Goal: Task Accomplishment & Management: Use online tool/utility

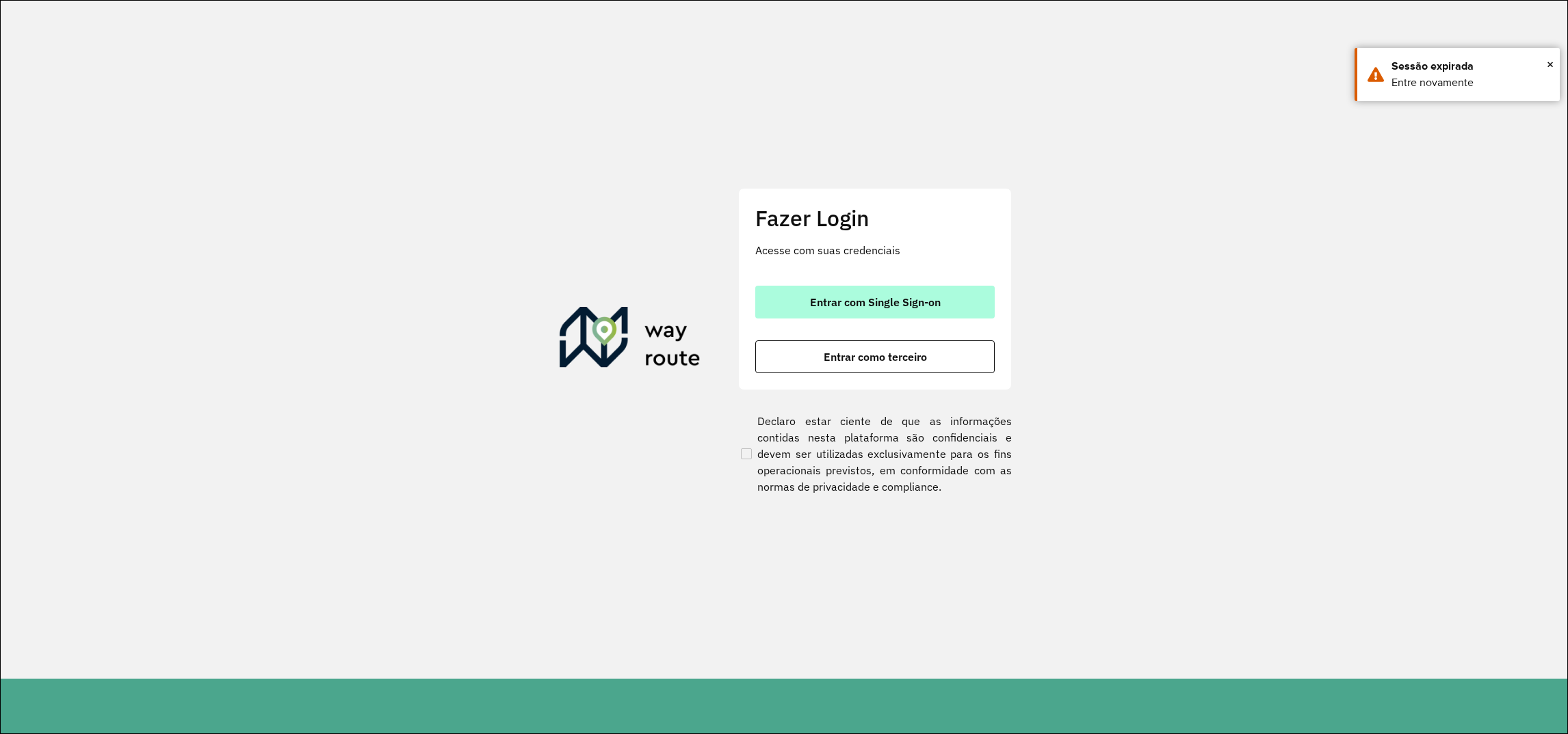
click at [871, 297] on span "Entrar com Single Sign-on" at bounding box center [876, 302] width 131 height 11
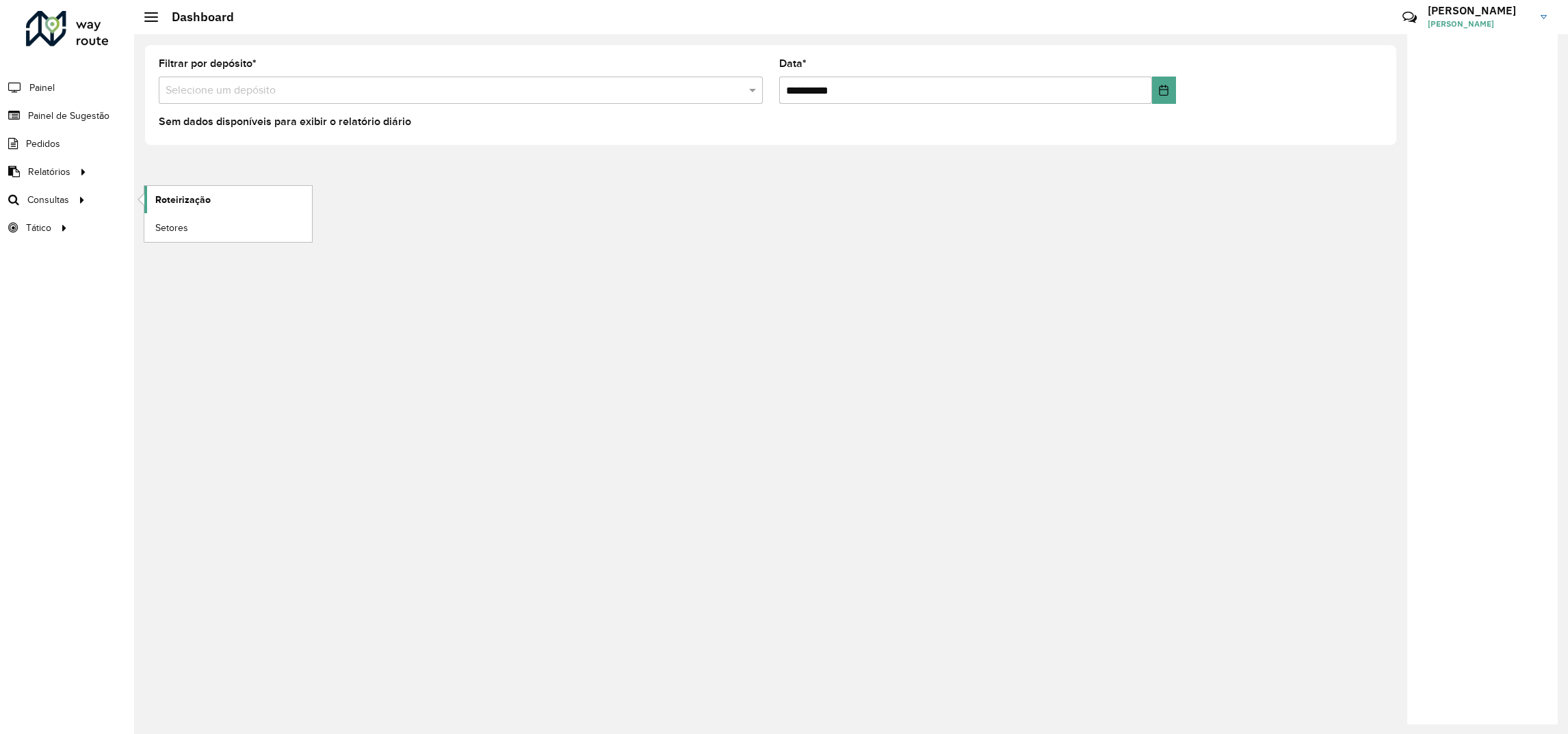
click at [198, 203] on span "Roteirização" at bounding box center [183, 200] width 56 height 15
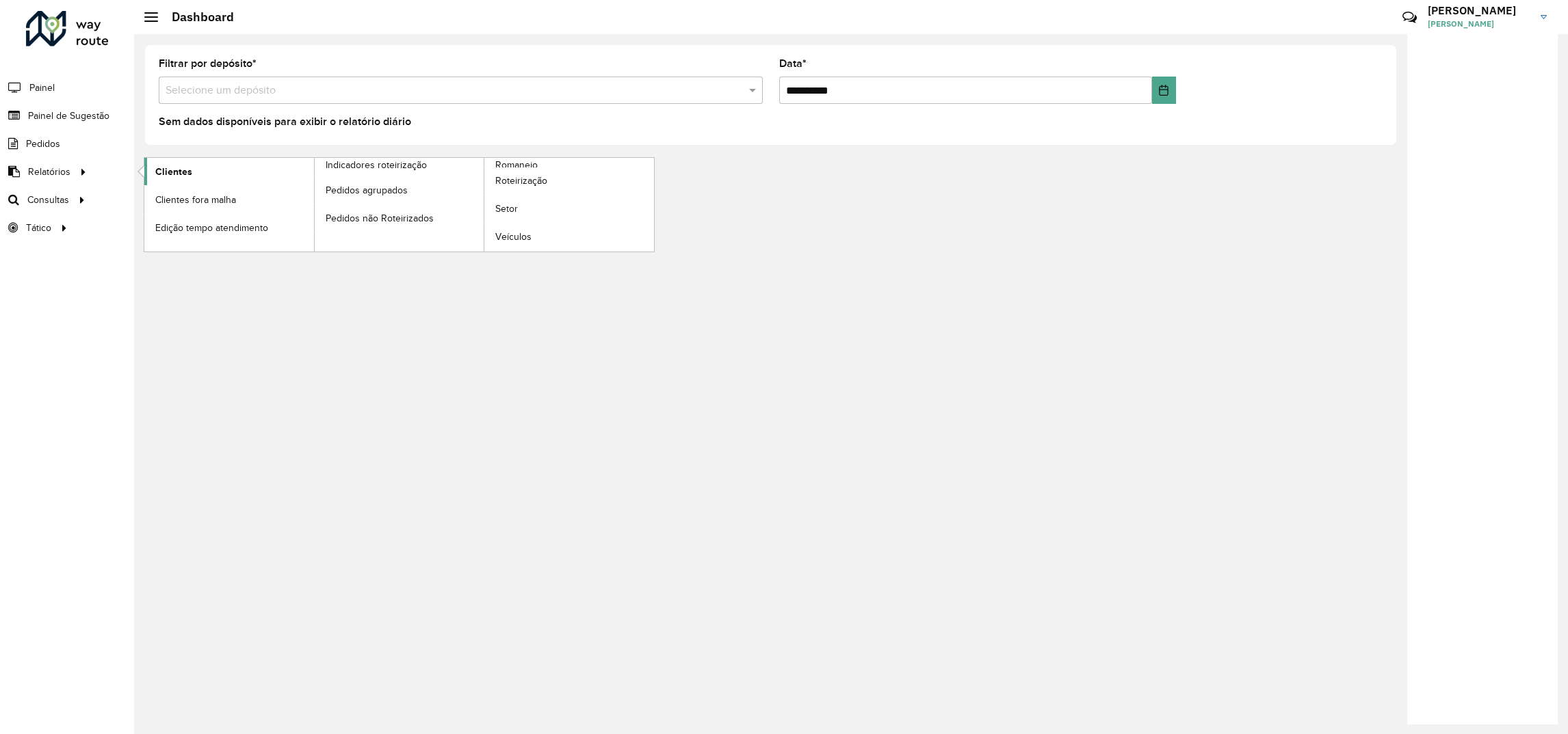
click at [227, 166] on link "Clientes" at bounding box center [229, 171] width 170 height 27
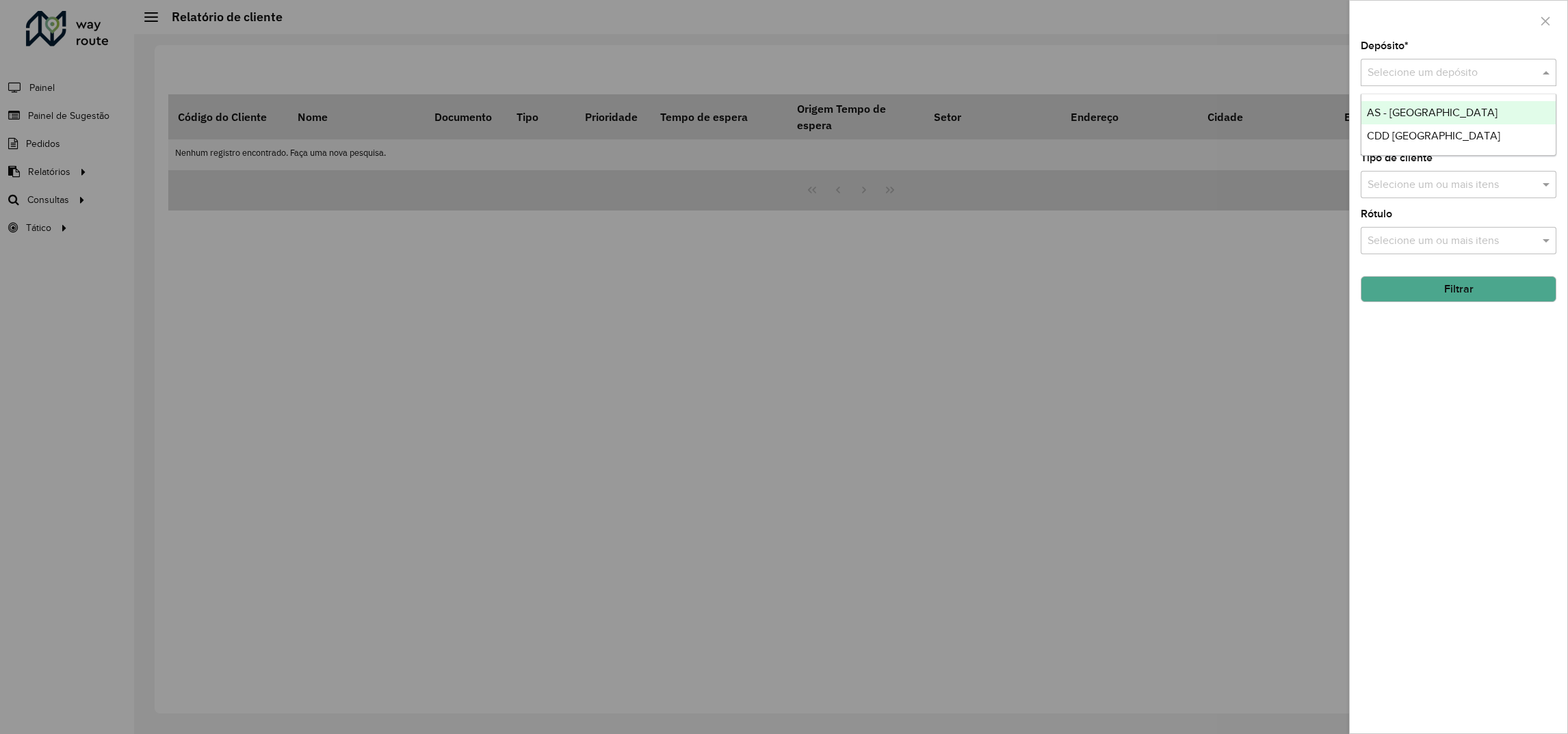
click at [1418, 73] on input "text" at bounding box center [1444, 73] width 154 height 16
click at [1376, 132] on span "CDD [GEOGRAPHIC_DATA][PERSON_NAME]" at bounding box center [1474, 136] width 216 height 11
click at [1421, 136] on hb-app "Aguarde... Pop-up bloqueado! Seu navegador bloqueou automáticamente a abertura …" at bounding box center [784, 367] width 1568 height 734
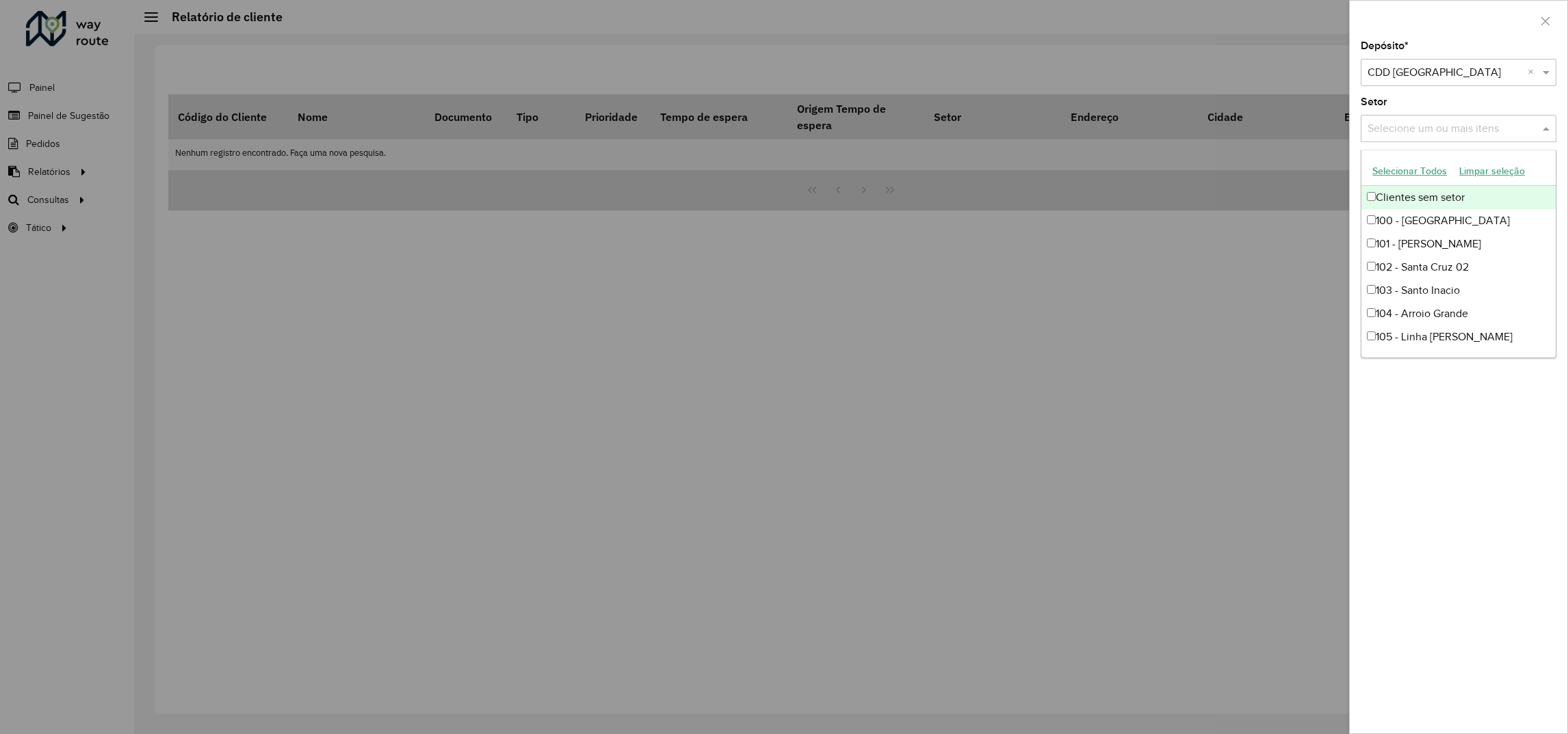
click at [1448, 135] on input "text" at bounding box center [1452, 129] width 175 height 16
click at [1393, 104] on div "Setor Selecione um ou mais itens" at bounding box center [1458, 120] width 196 height 45
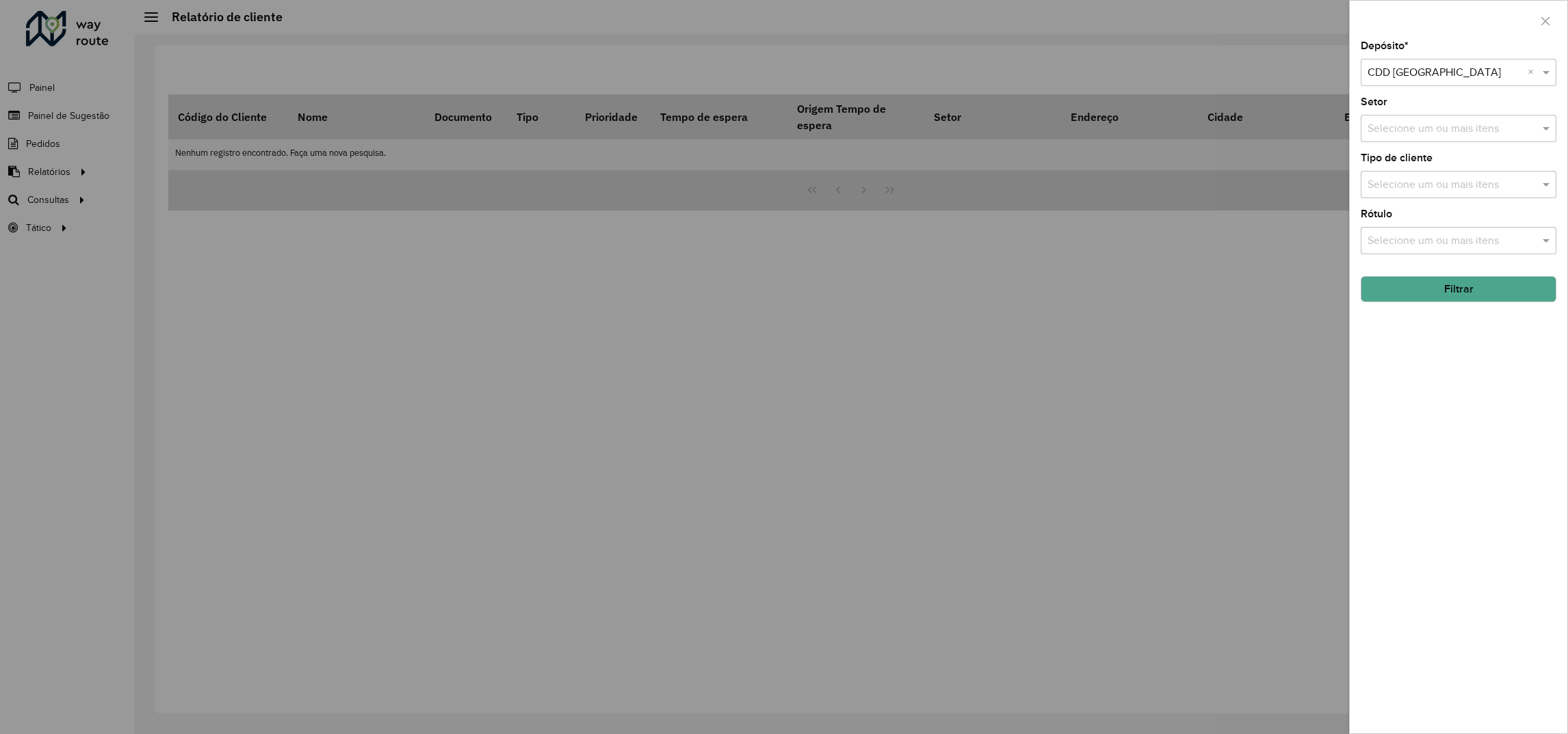
click at [1479, 293] on button "Filtrar" at bounding box center [1458, 289] width 196 height 26
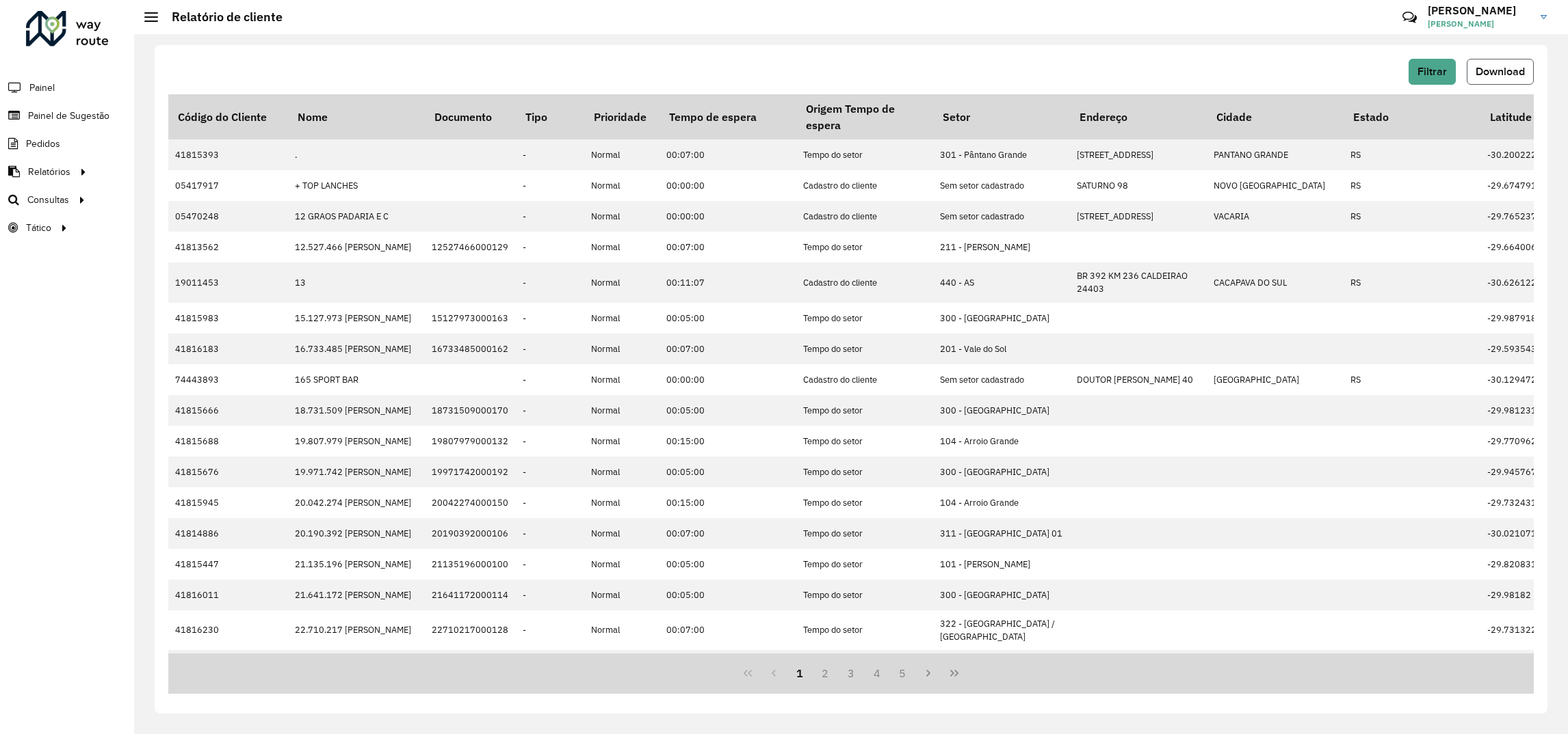
click at [1515, 75] on span "Download" at bounding box center [1500, 71] width 49 height 11
click at [1485, 82] on button "Download" at bounding box center [1500, 72] width 67 height 26
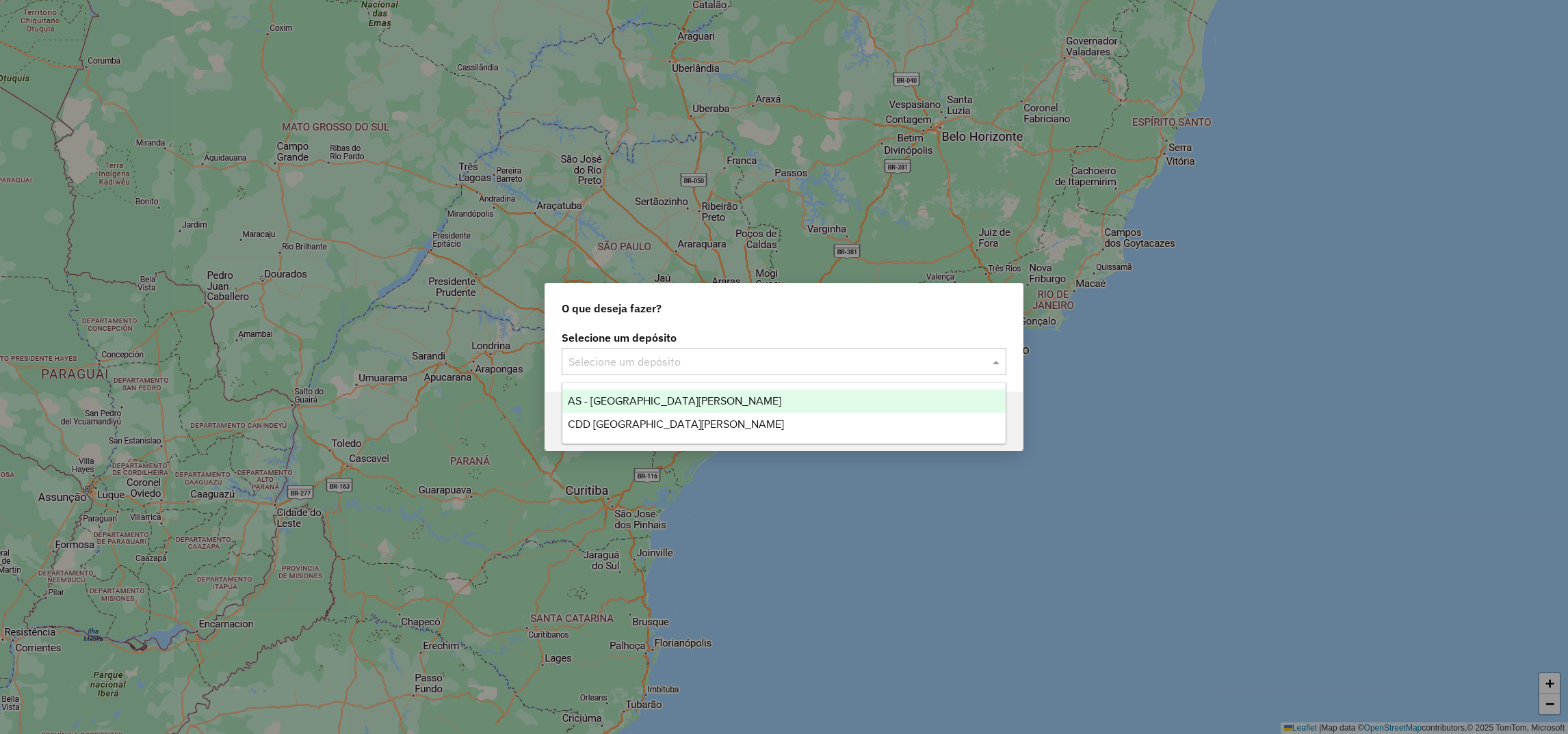
click at [622, 349] on div "Selecione um depósito" at bounding box center [784, 362] width 445 height 27
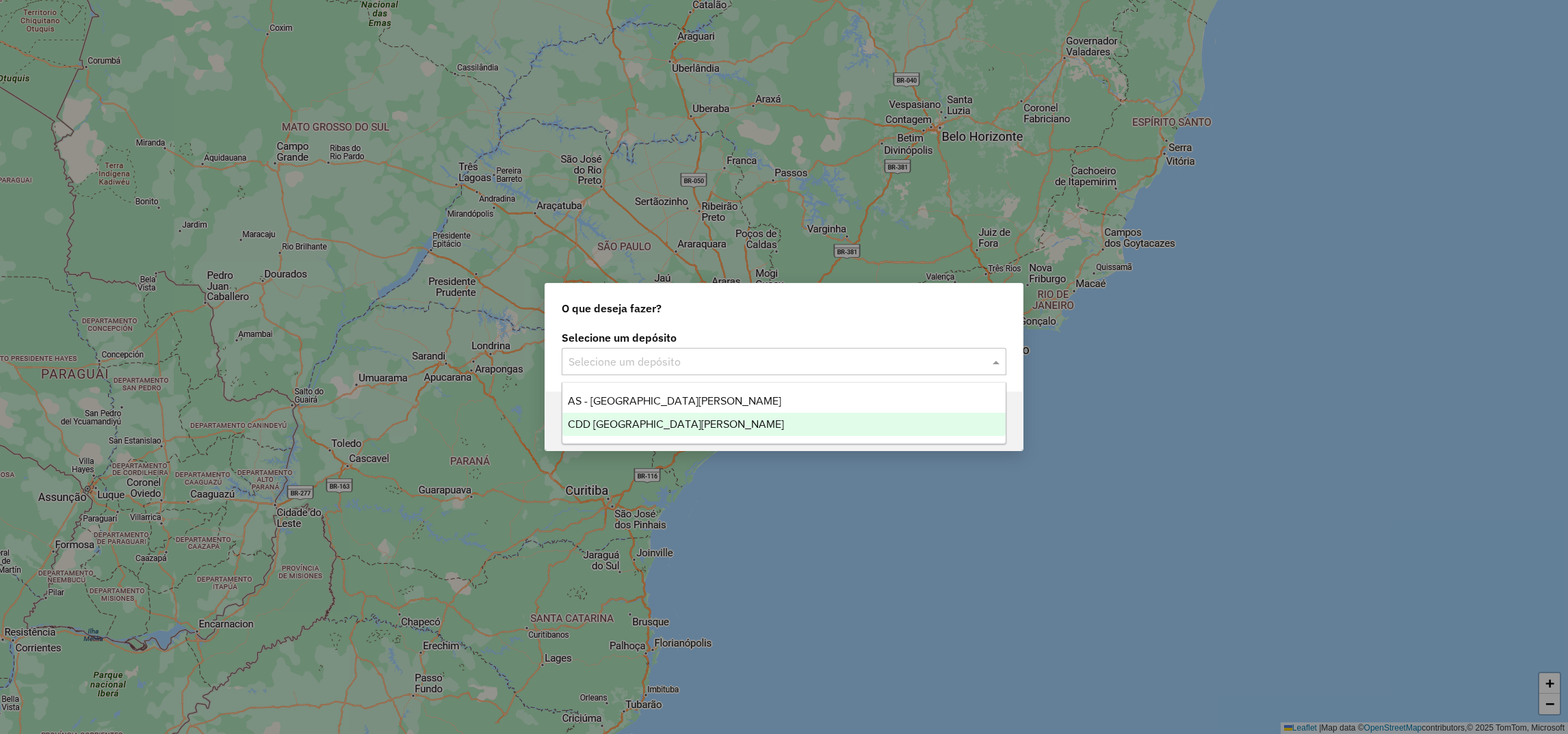
click at [606, 425] on span "CDD [GEOGRAPHIC_DATA][PERSON_NAME]" at bounding box center [675, 424] width 216 height 11
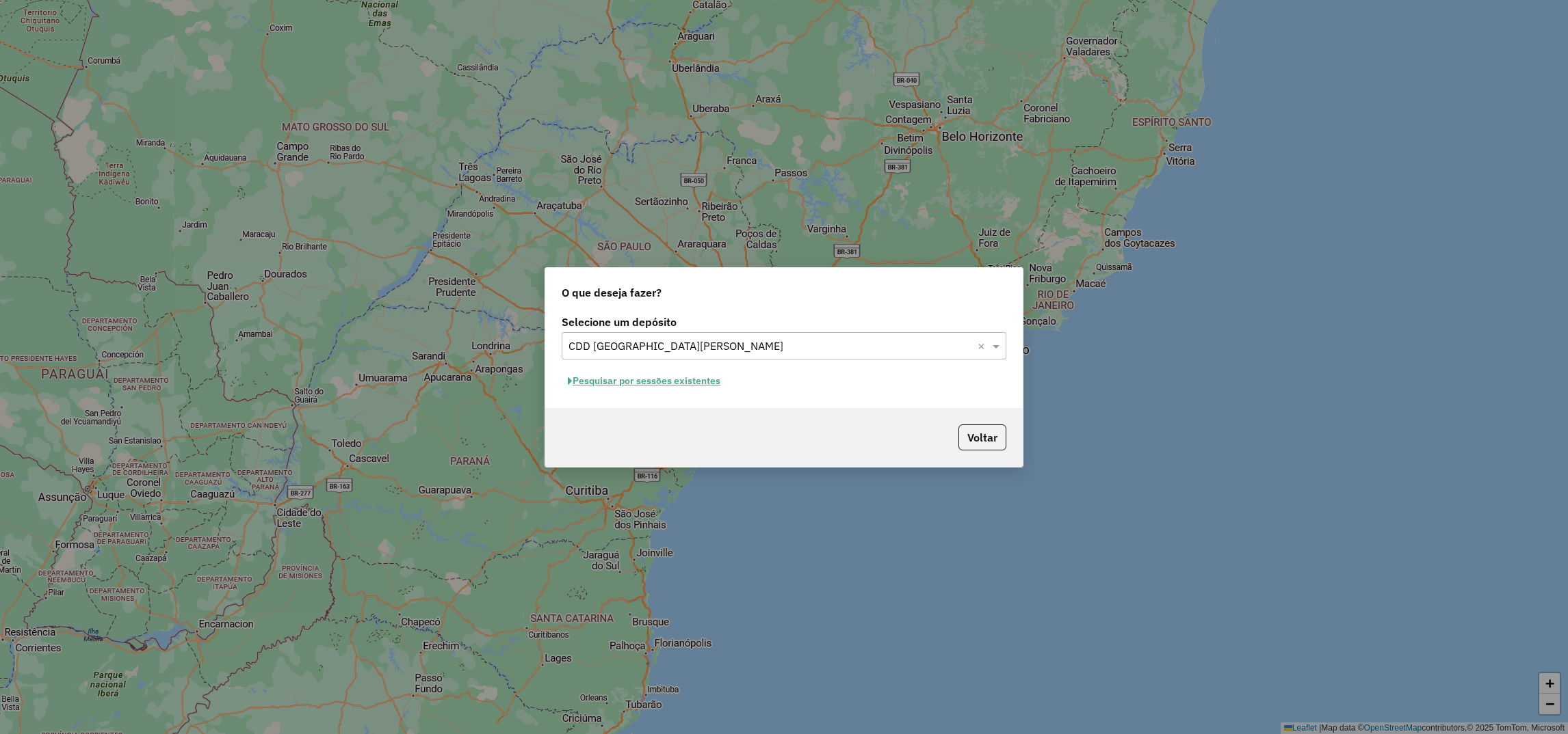
click at [630, 385] on button "Pesquisar por sessões existentes" at bounding box center [644, 381] width 165 height 21
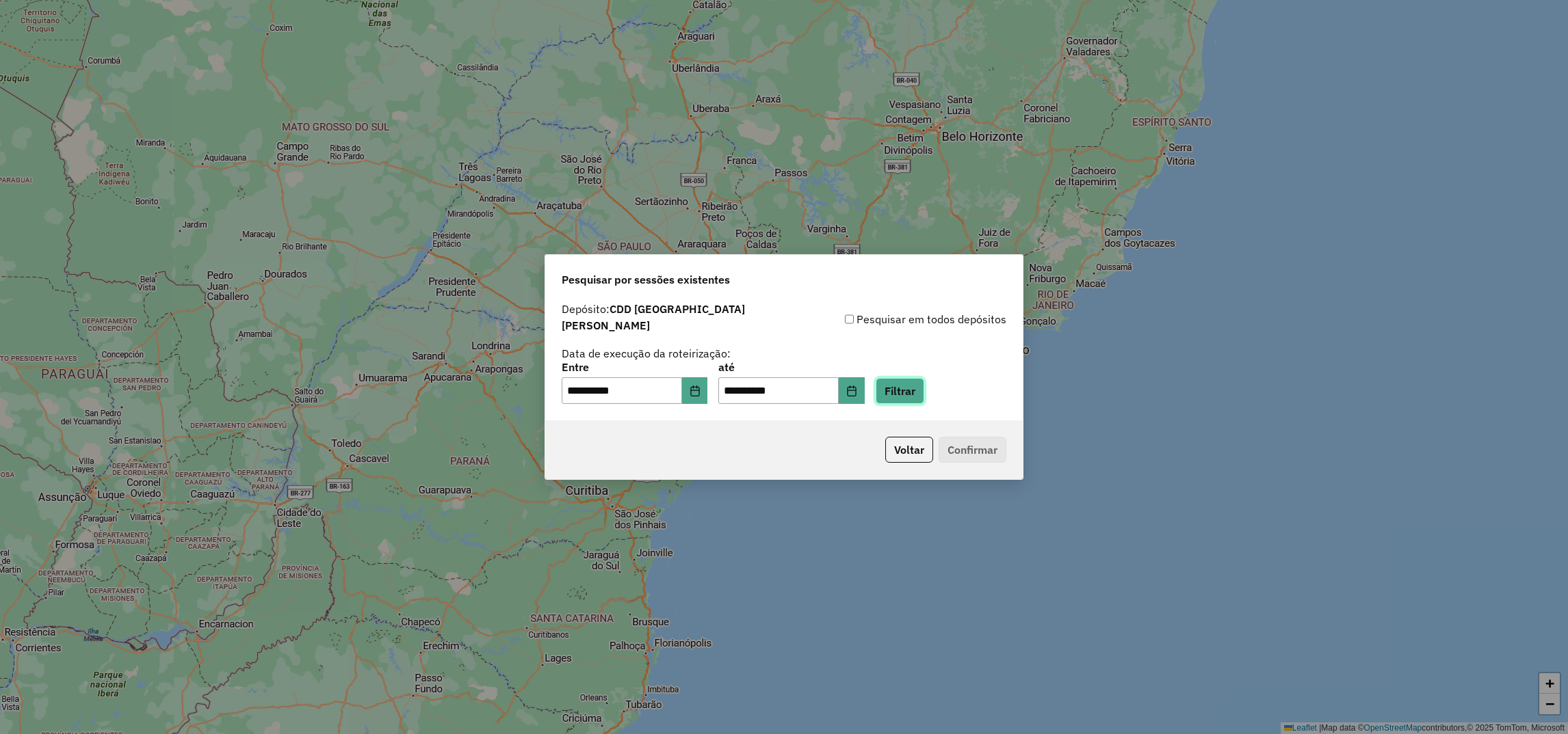
click at [924, 387] on button "Filtrar" at bounding box center [900, 391] width 49 height 26
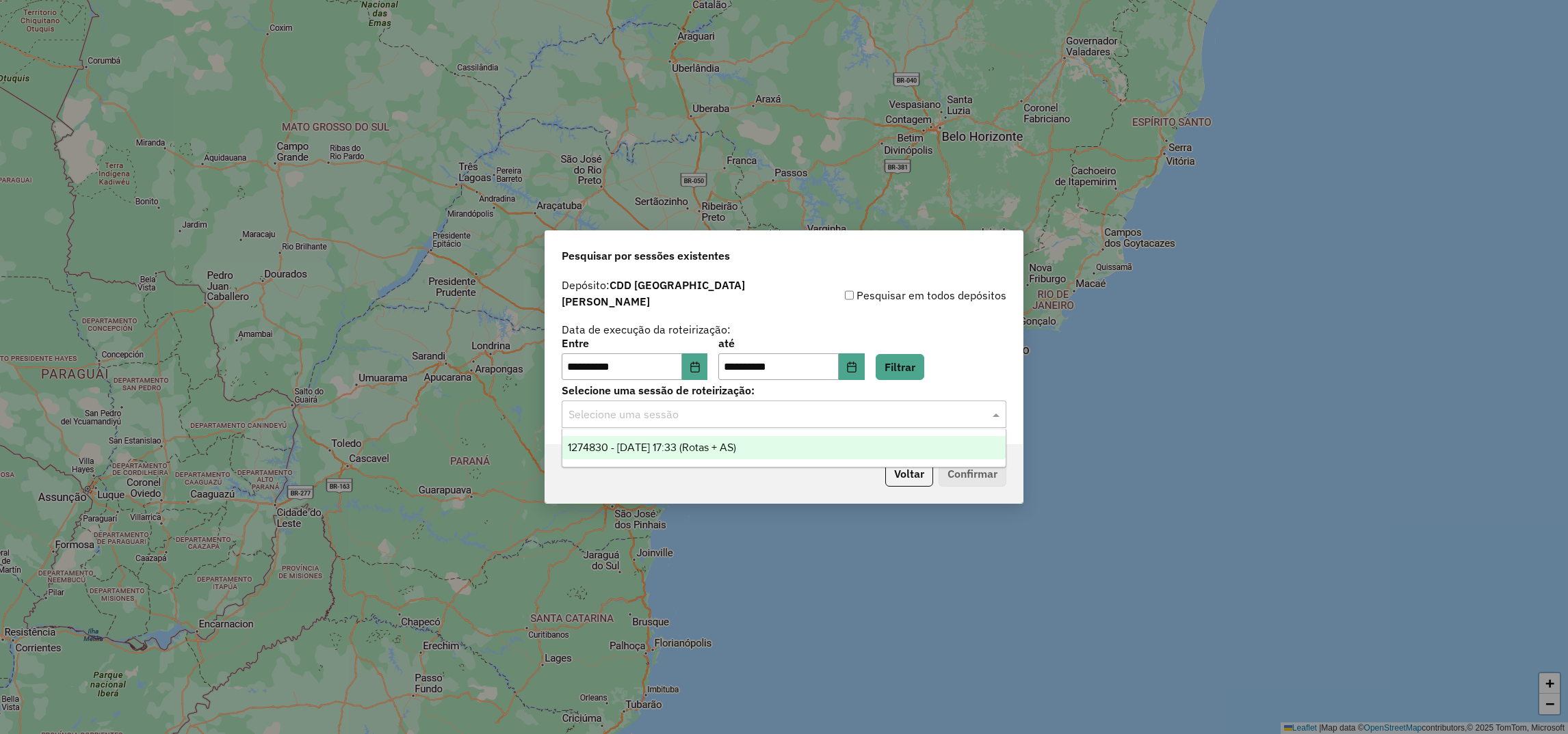
click at [761, 413] on input "text" at bounding box center [770, 415] width 404 height 16
click at [699, 446] on span "1274830 - 13/09/2025 17:33 (Rotas + AS)" at bounding box center [652, 447] width 168 height 11
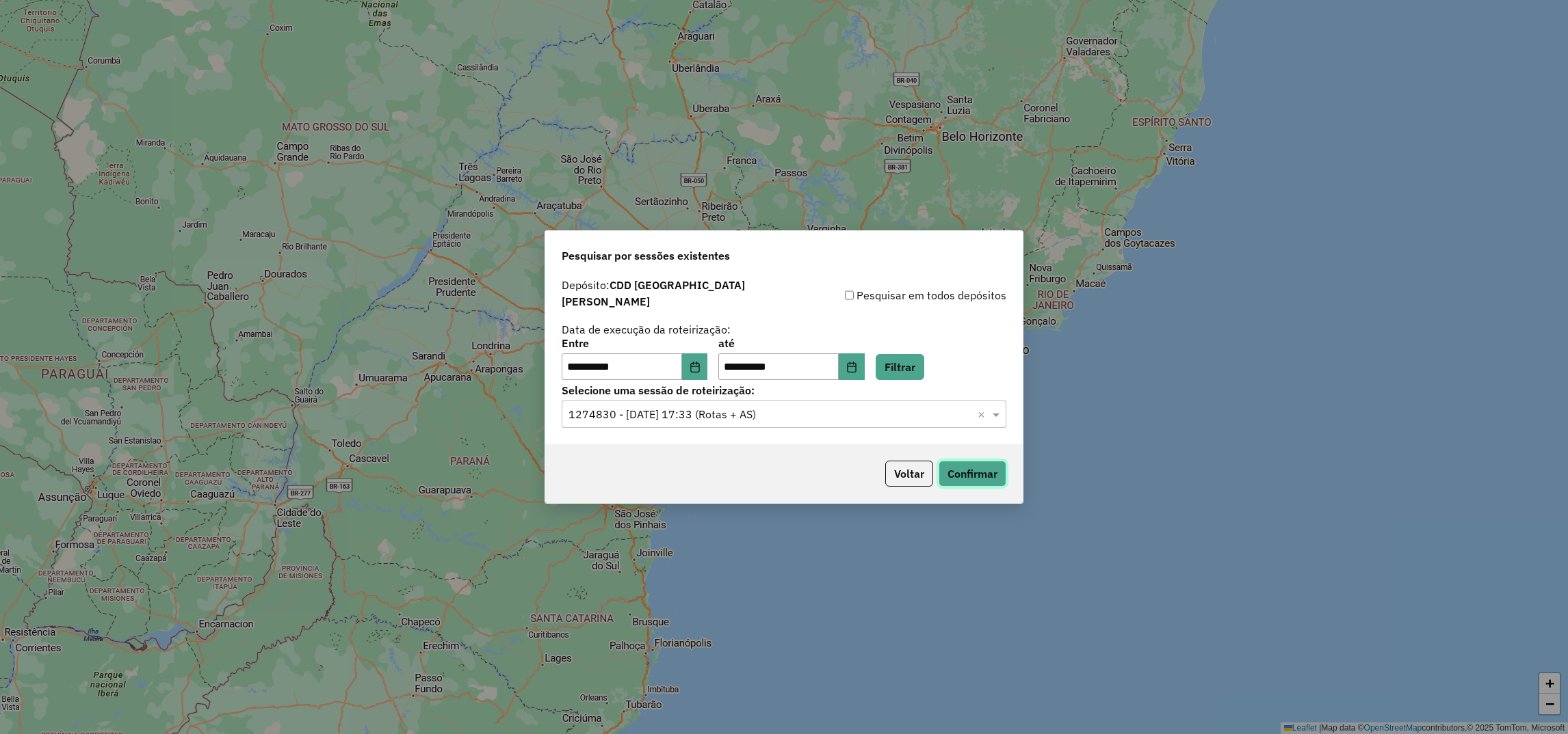
click at [952, 475] on button "Confirmar" at bounding box center [973, 474] width 68 height 26
click at [899, 479] on button "Voltar" at bounding box center [909, 474] width 48 height 26
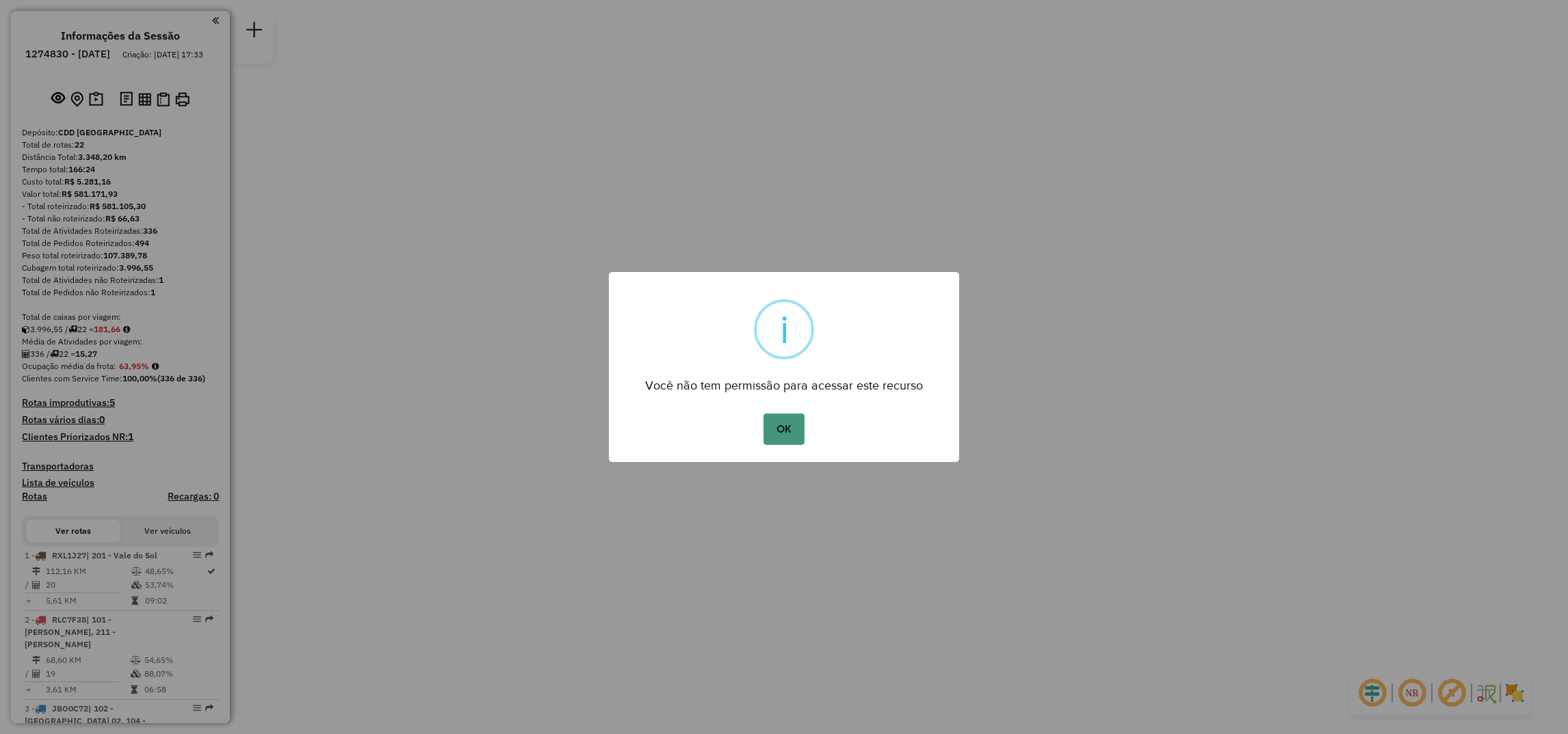
click at [785, 428] on button "OK" at bounding box center [784, 429] width 40 height 32
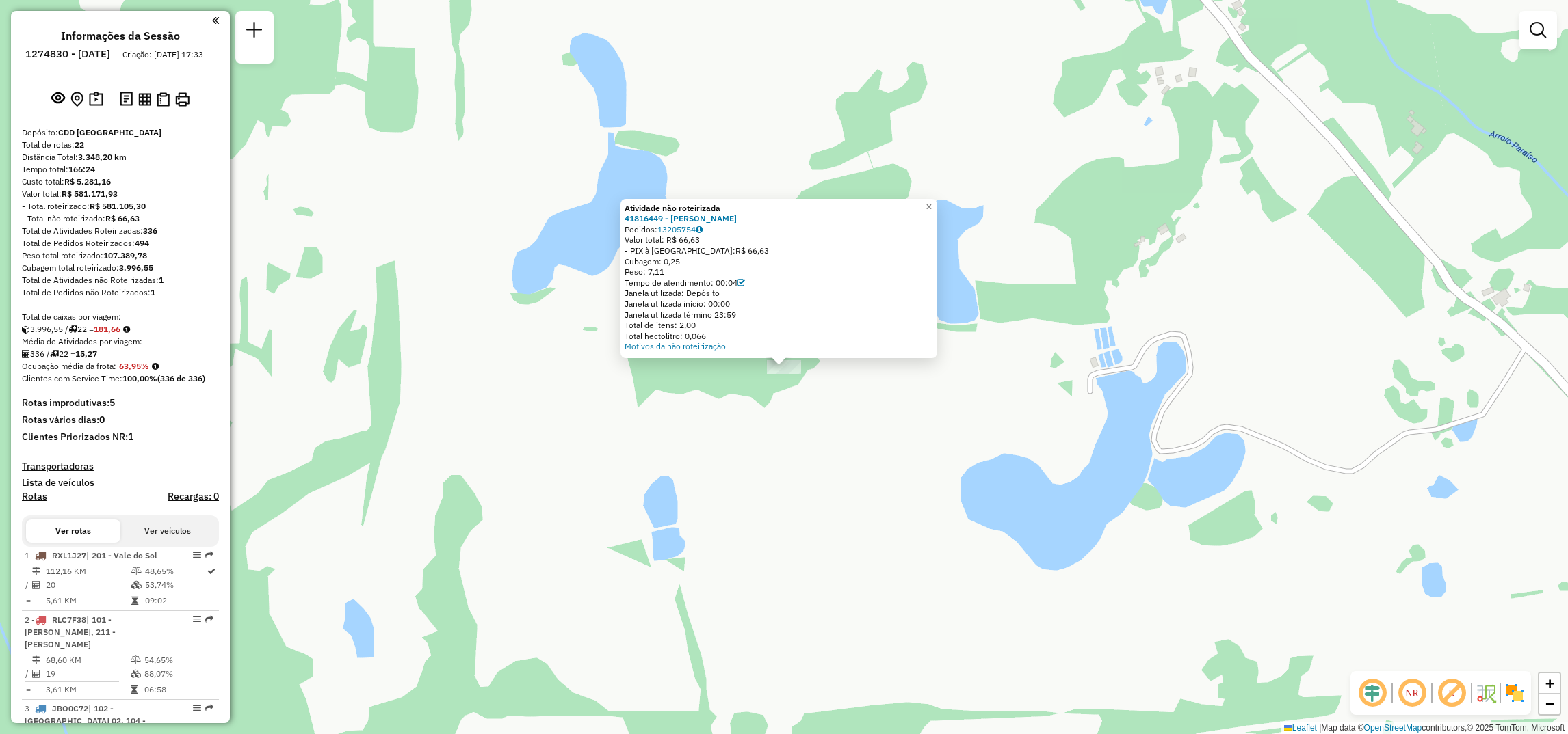
click at [1089, 138] on div "Atividade não roteirizada 41816449 - DAISE SIMA Pedidos: 13205754 Valor total: …" at bounding box center [784, 367] width 1568 height 734
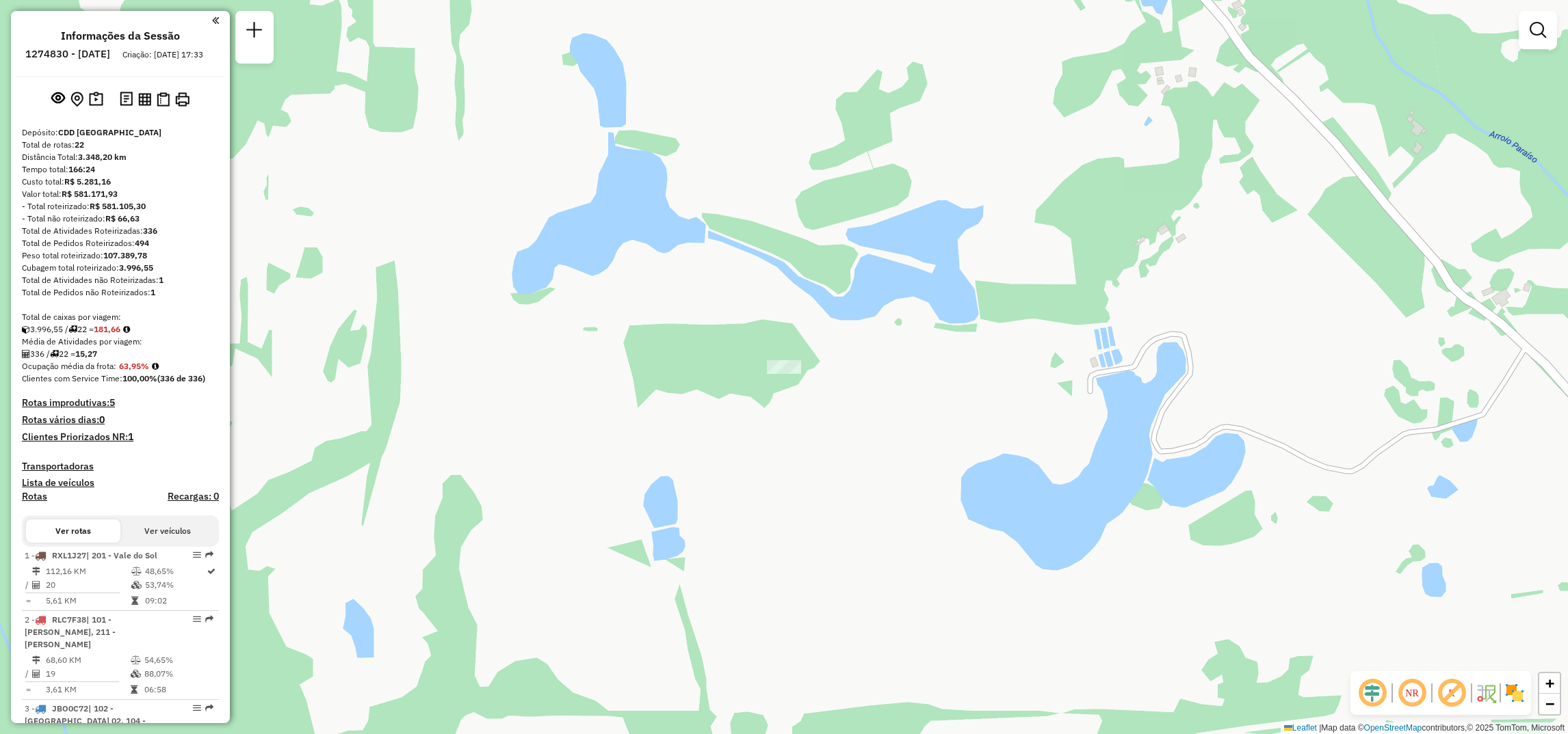
click at [506, 314] on div "Janela de atendimento Grade de atendimento Capacidade Transportadoras Veículos …" at bounding box center [784, 367] width 1568 height 734
click at [1550, 701] on span "−" at bounding box center [1549, 703] width 9 height 17
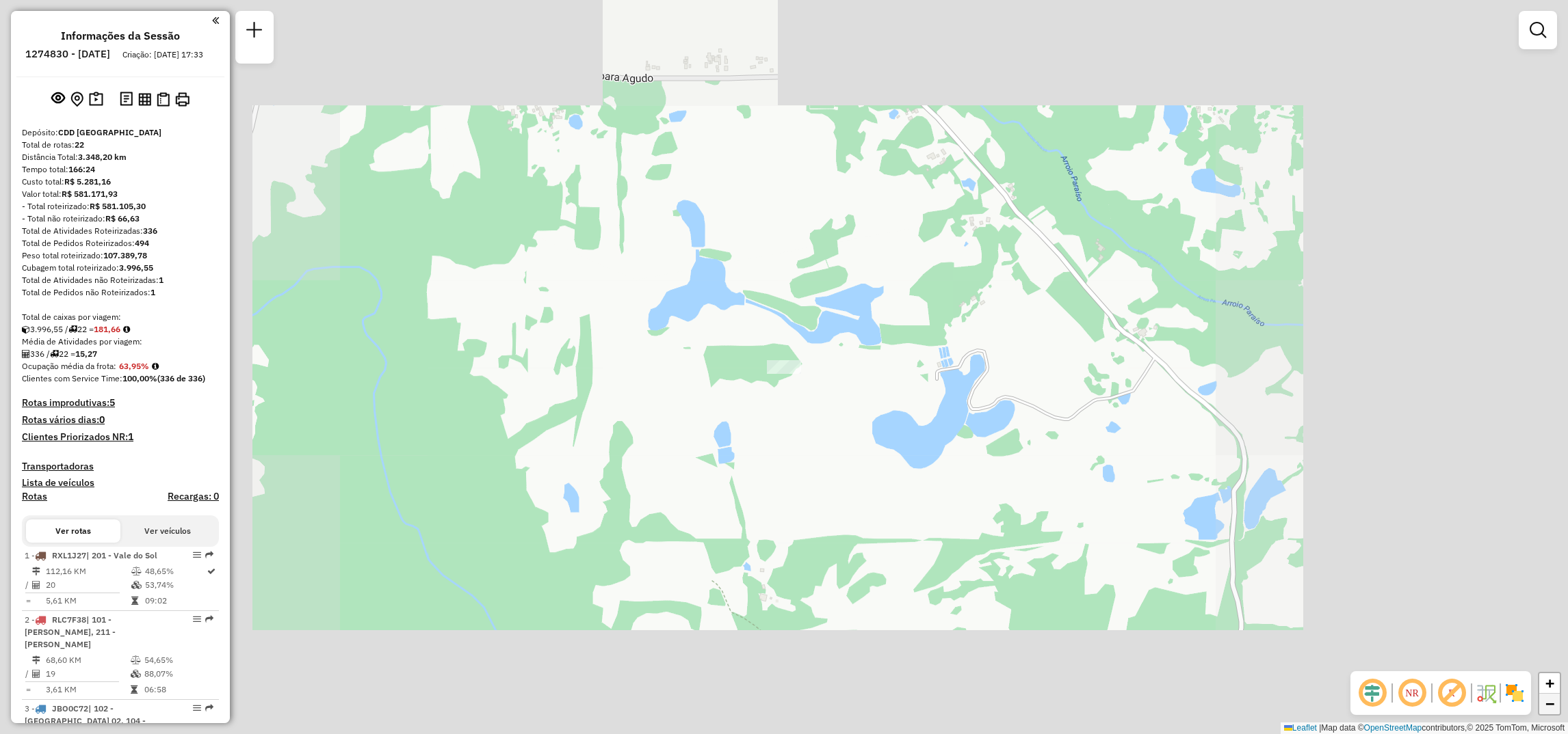
click at [1550, 701] on span "−" at bounding box center [1549, 703] width 9 height 17
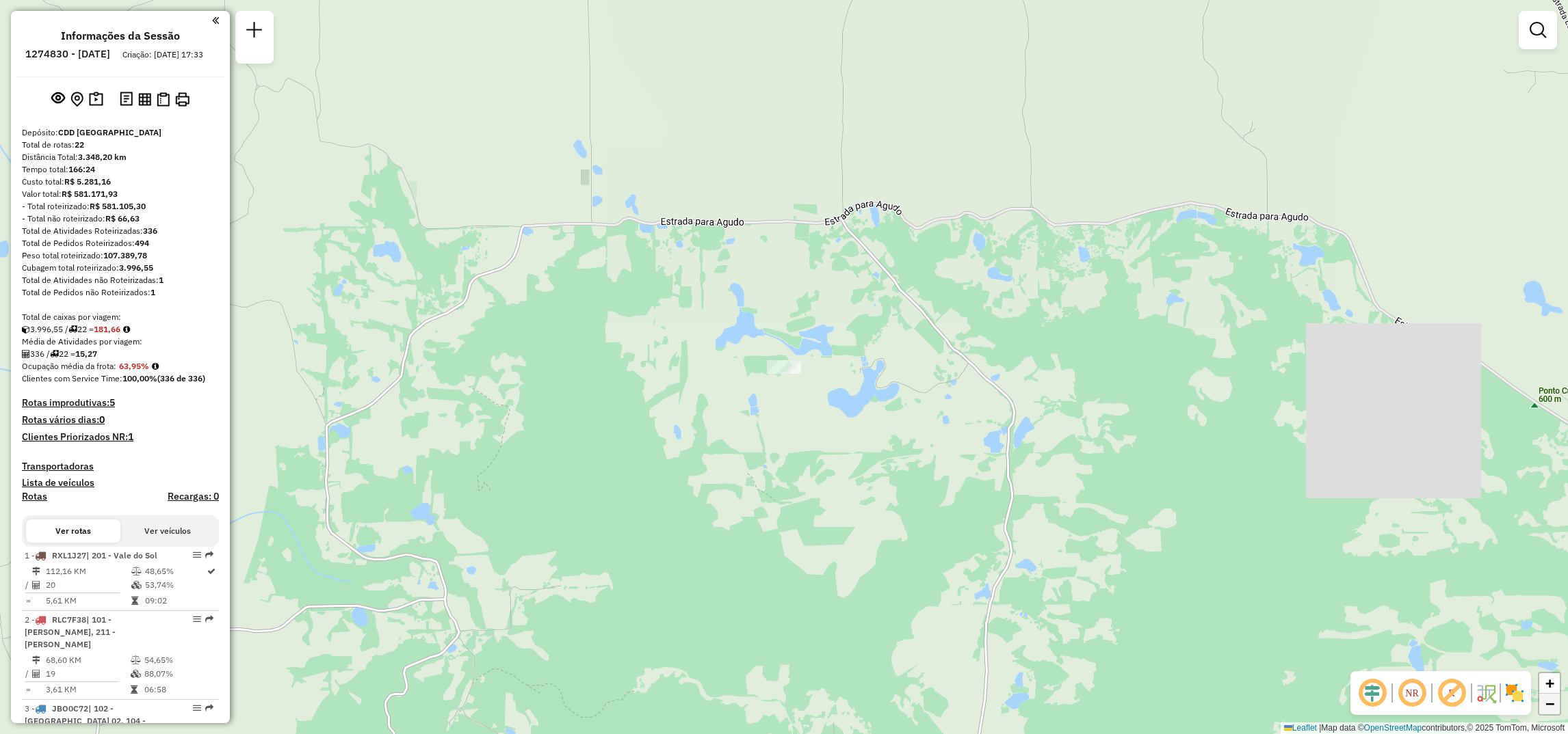
click at [1550, 701] on span "−" at bounding box center [1549, 703] width 9 height 17
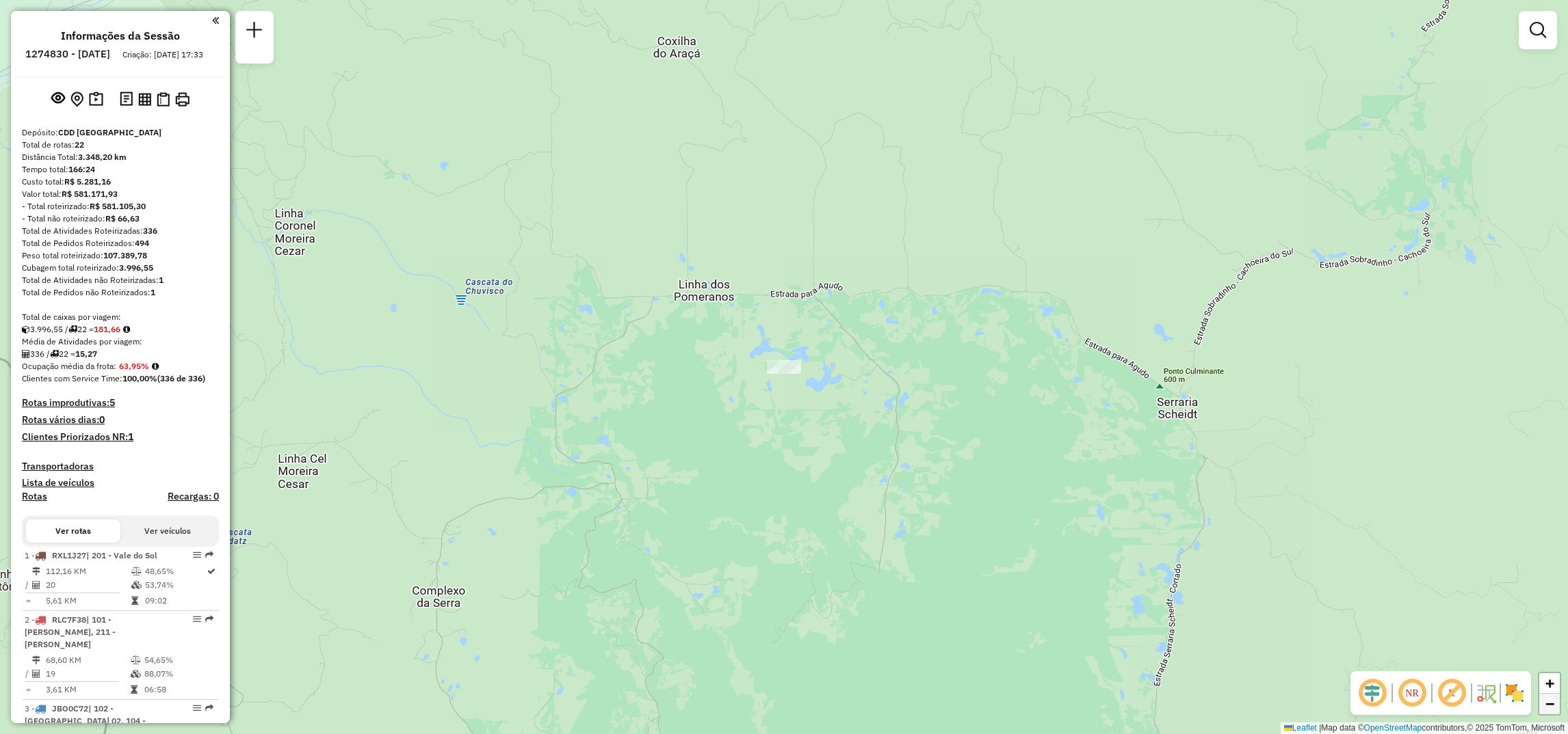
click at [1550, 701] on span "−" at bounding box center [1549, 703] width 9 height 17
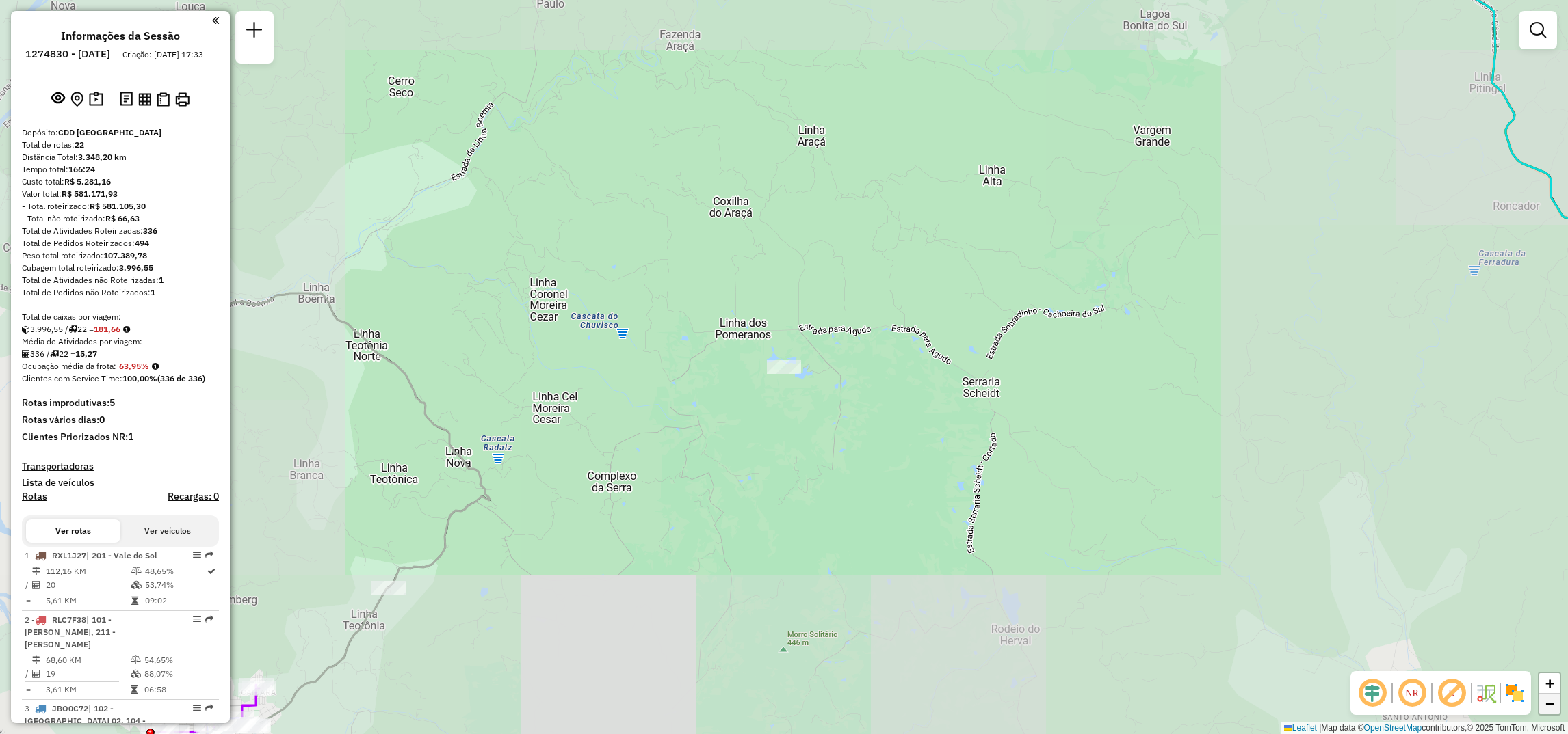
click at [1550, 701] on span "−" at bounding box center [1549, 703] width 9 height 17
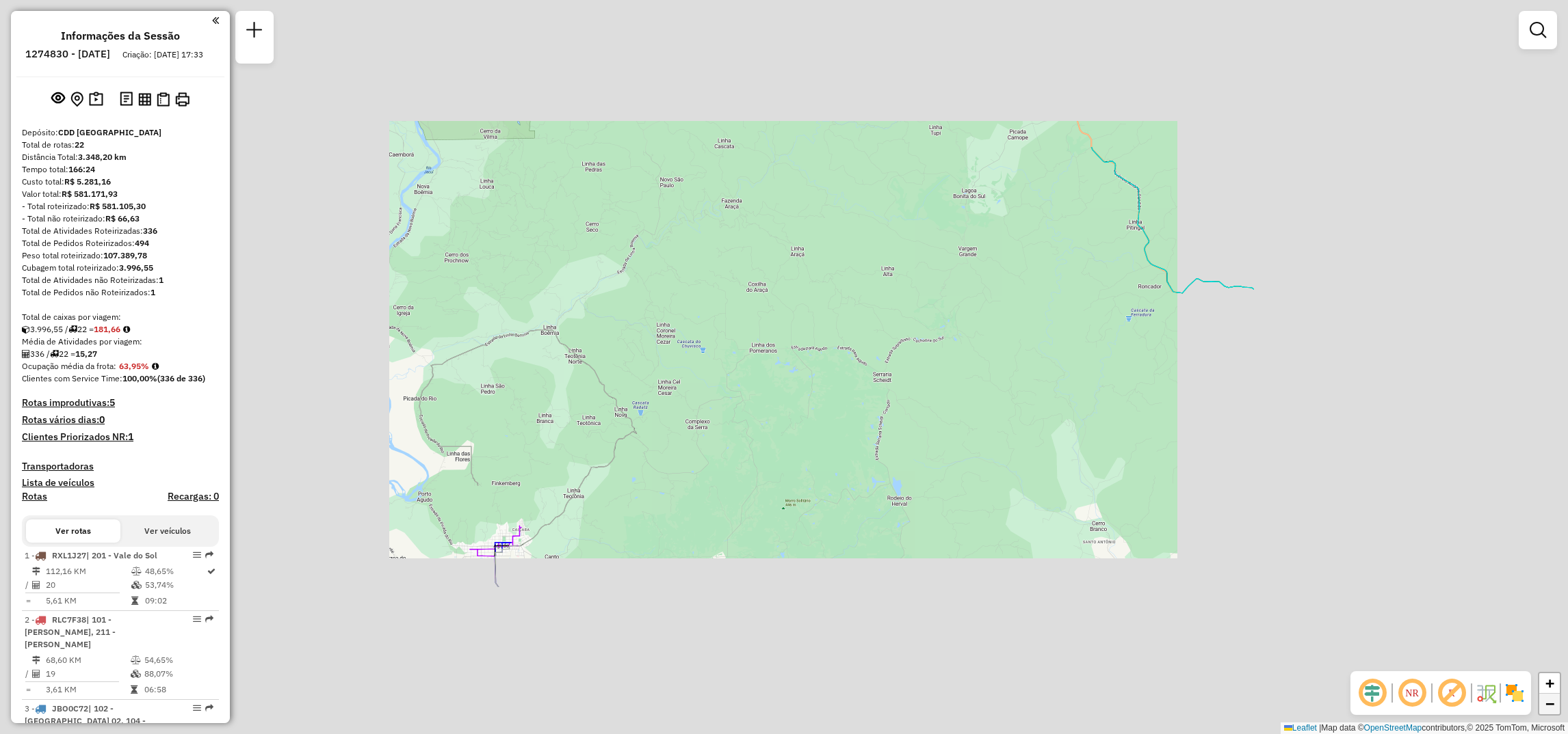
click at [1550, 701] on span "−" at bounding box center [1549, 703] width 9 height 17
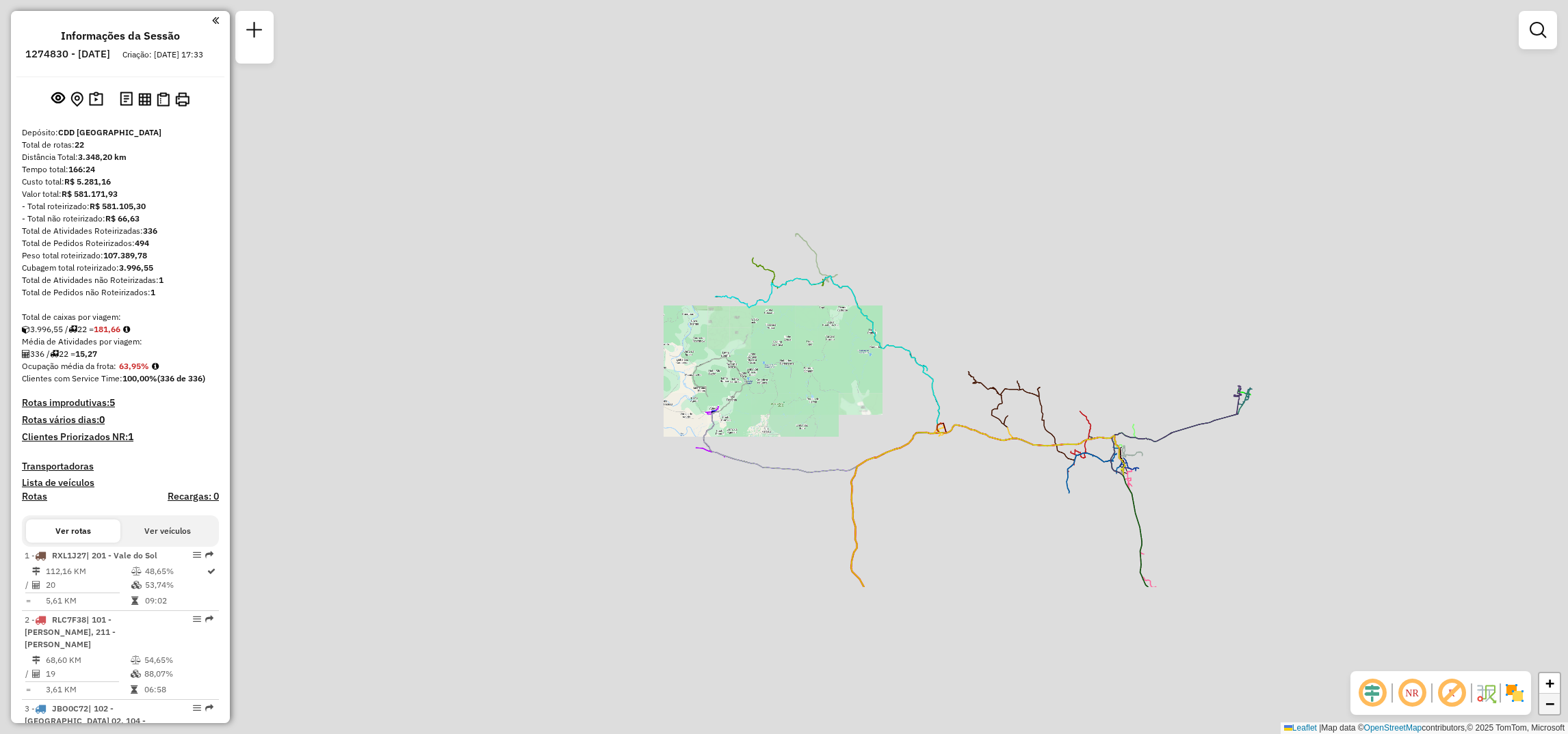
click at [1550, 701] on span "−" at bounding box center [1549, 703] width 9 height 17
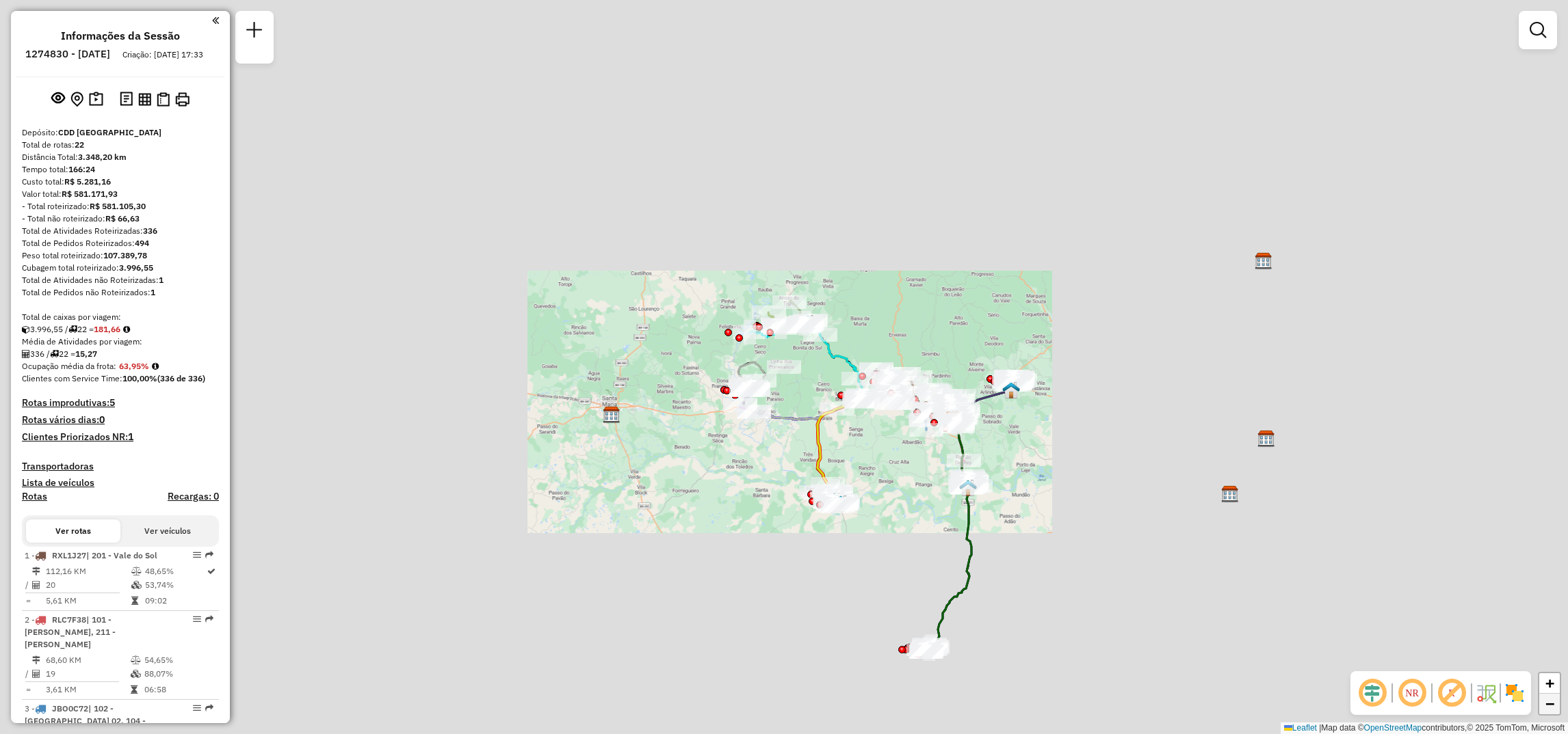
click at [1550, 701] on span "−" at bounding box center [1549, 703] width 9 height 17
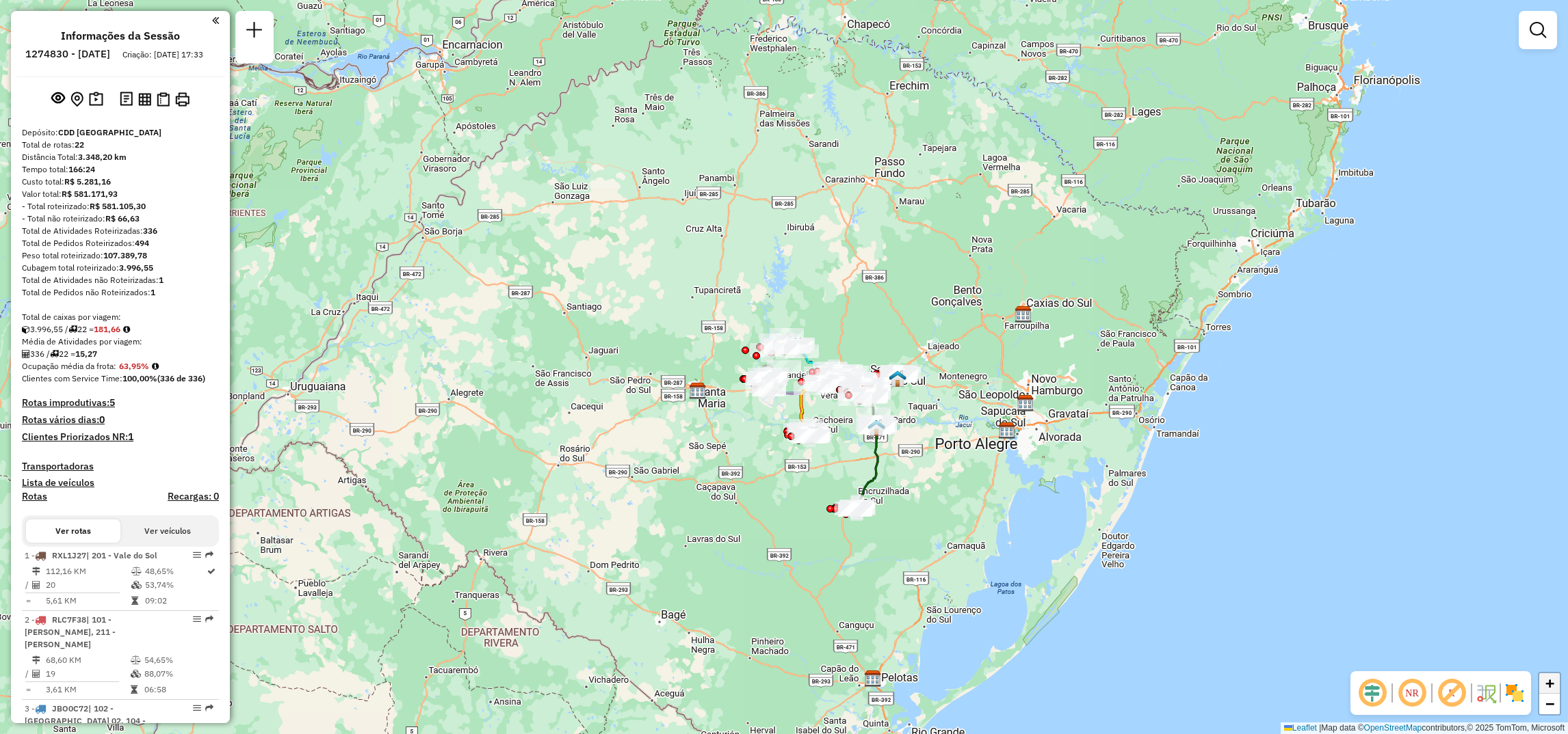
click at [1545, 686] on span "+" at bounding box center [1549, 683] width 9 height 17
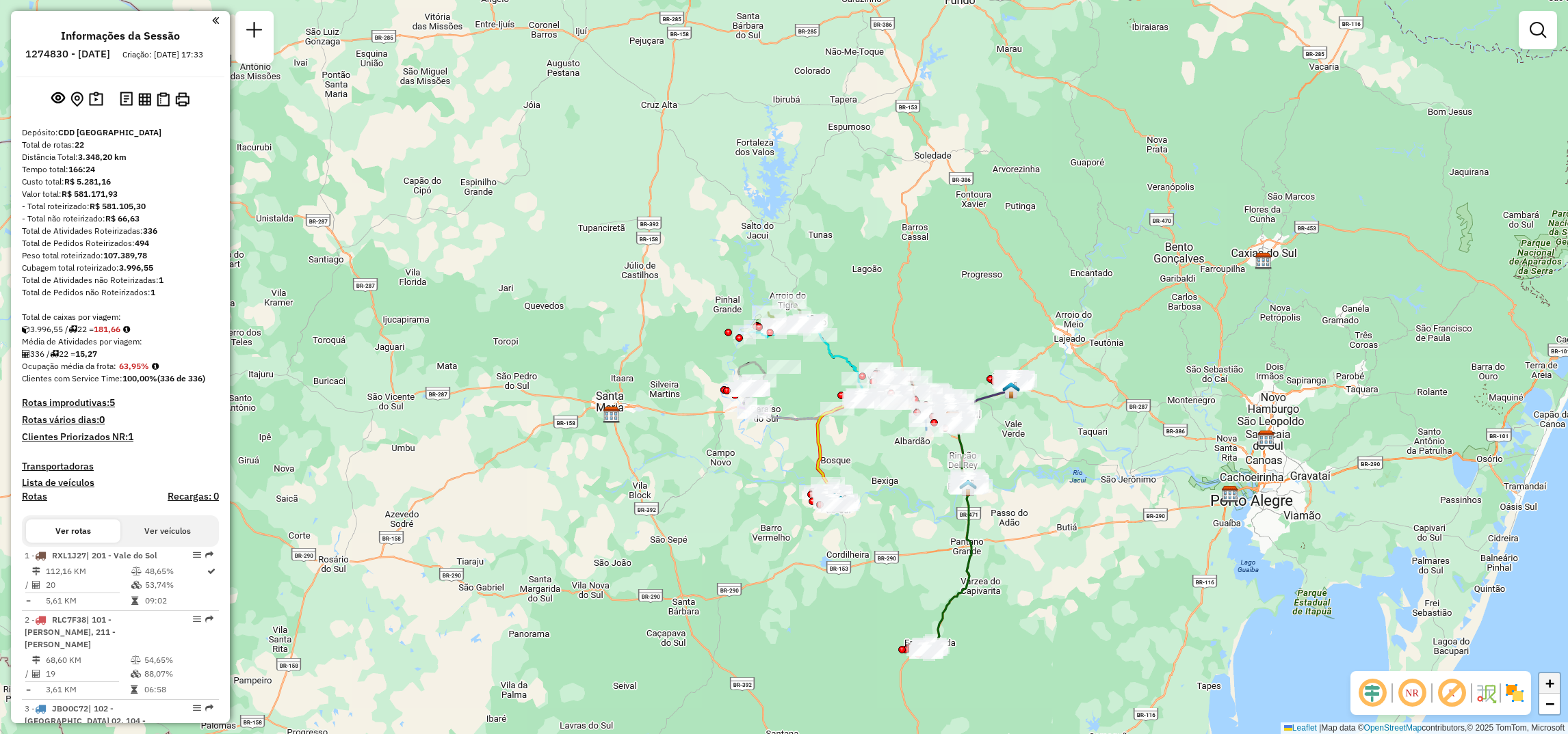
click at [1545, 686] on span "+" at bounding box center [1549, 683] width 9 height 17
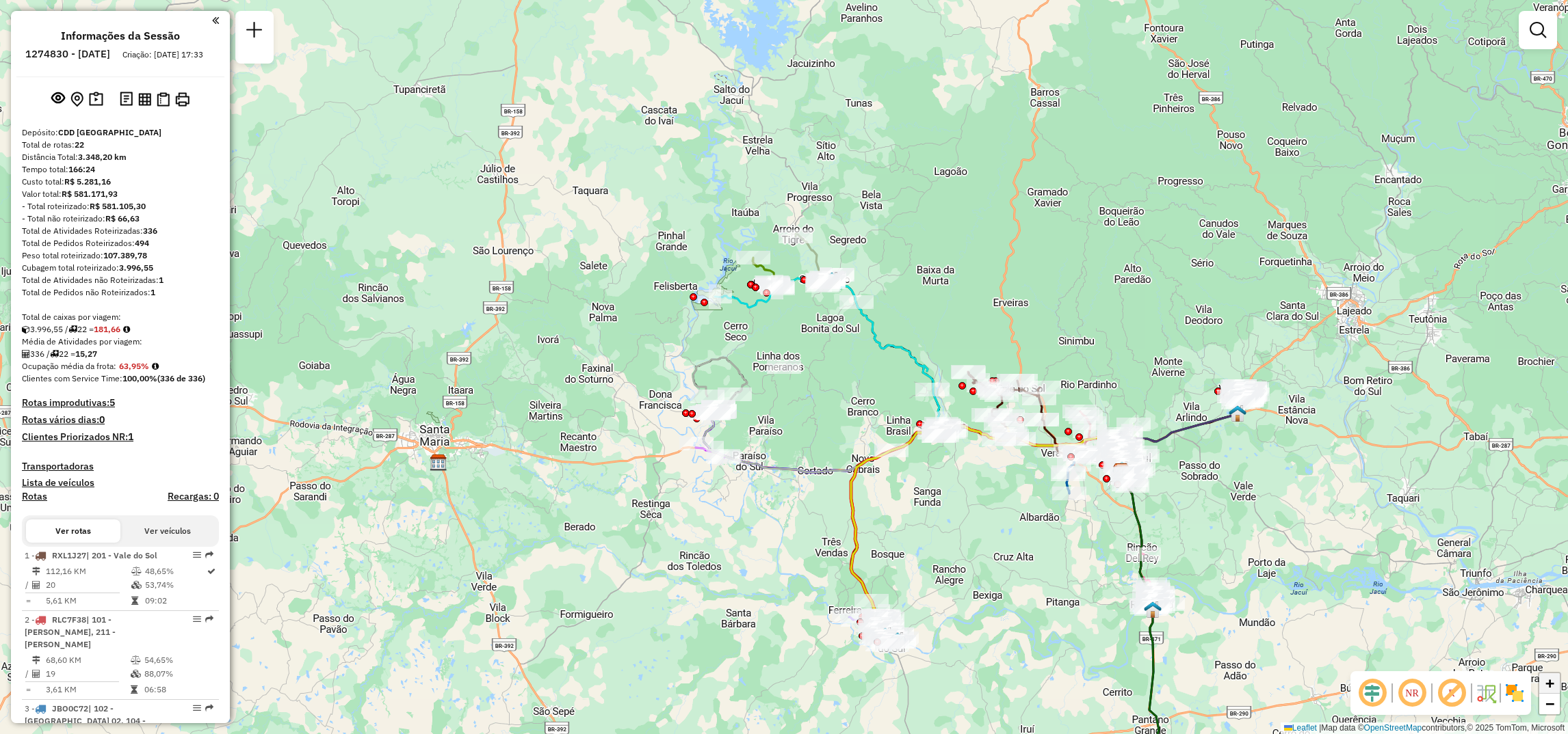
click at [1545, 686] on span "+" at bounding box center [1549, 683] width 9 height 17
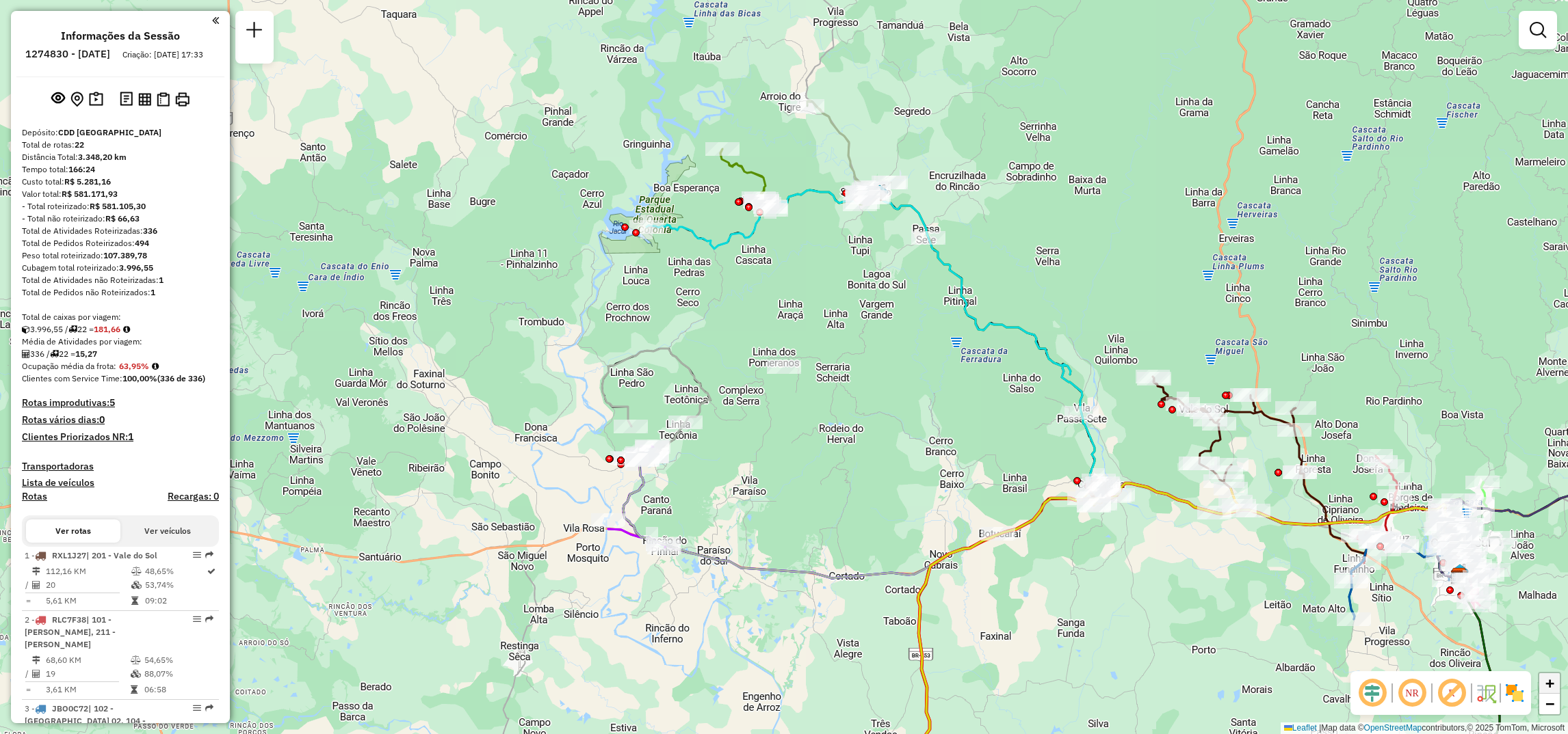
click at [1545, 686] on span "+" at bounding box center [1549, 683] width 9 height 17
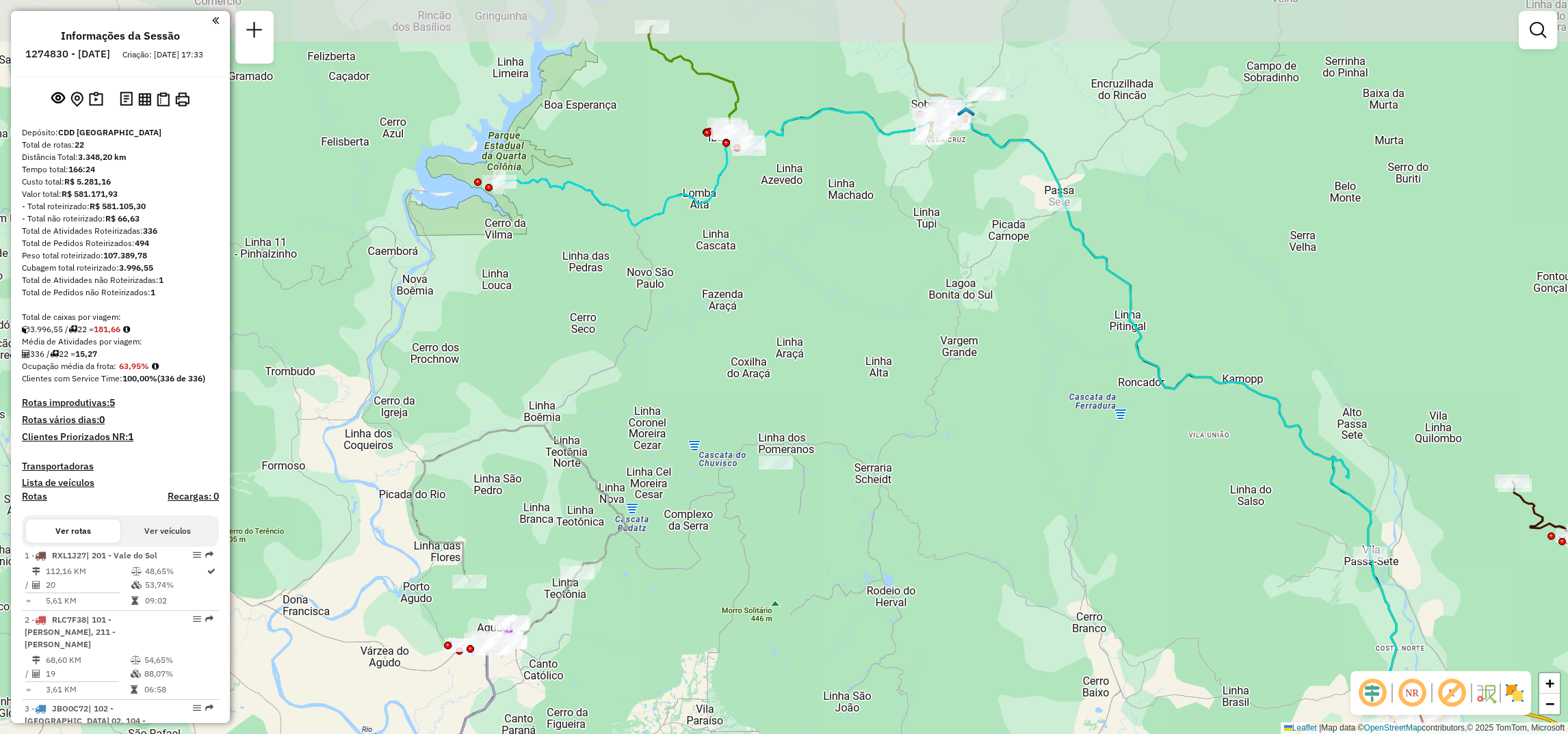
drag, startPoint x: 1077, startPoint y: 234, endPoint x: 1069, endPoint y: 331, distance: 97.3
click at [1069, 331] on div "Janela de atendimento Grade de atendimento Capacidade Transportadoras Veículos …" at bounding box center [784, 367] width 1568 height 734
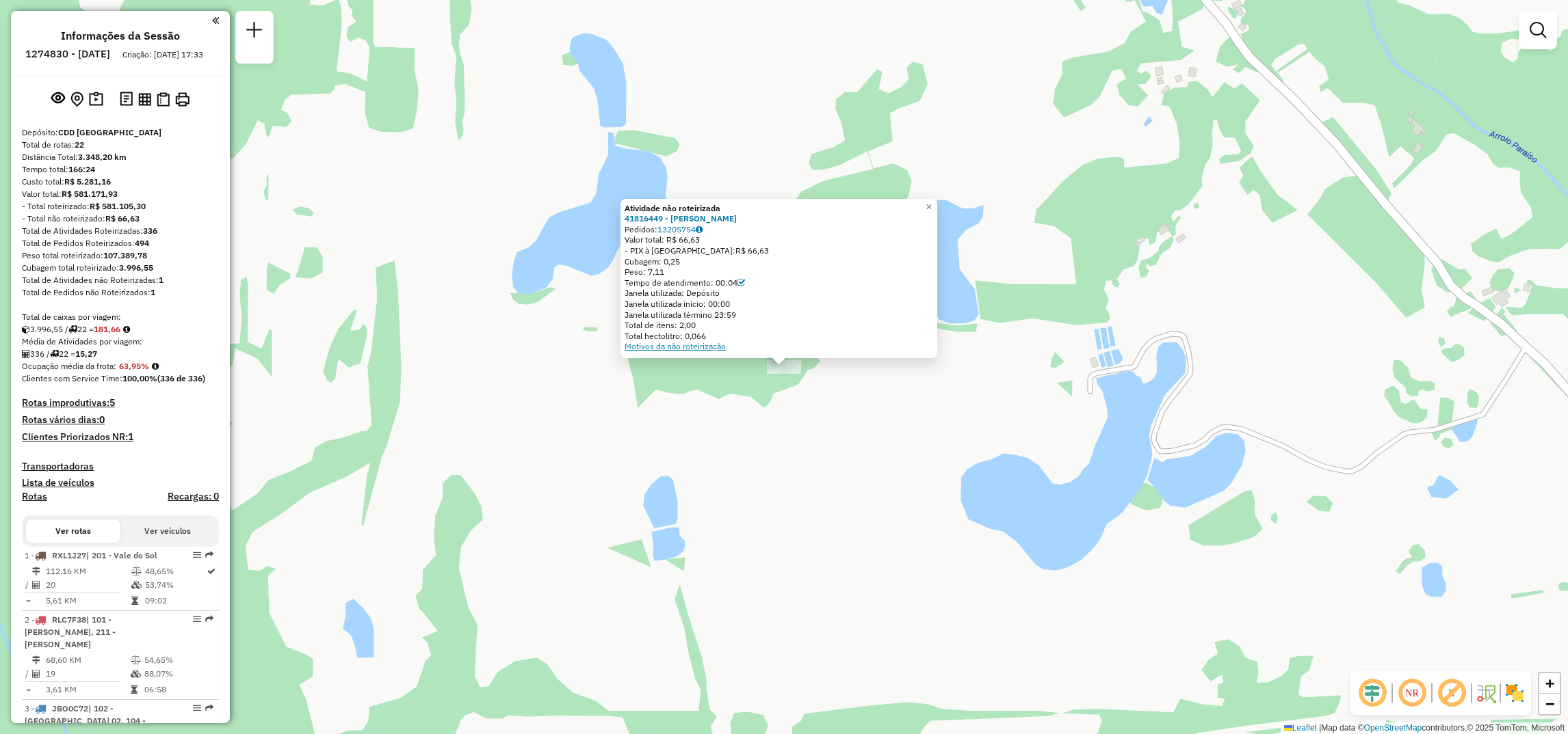
click at [674, 351] on link "Motivos da não roteirização" at bounding box center [674, 346] width 101 height 11
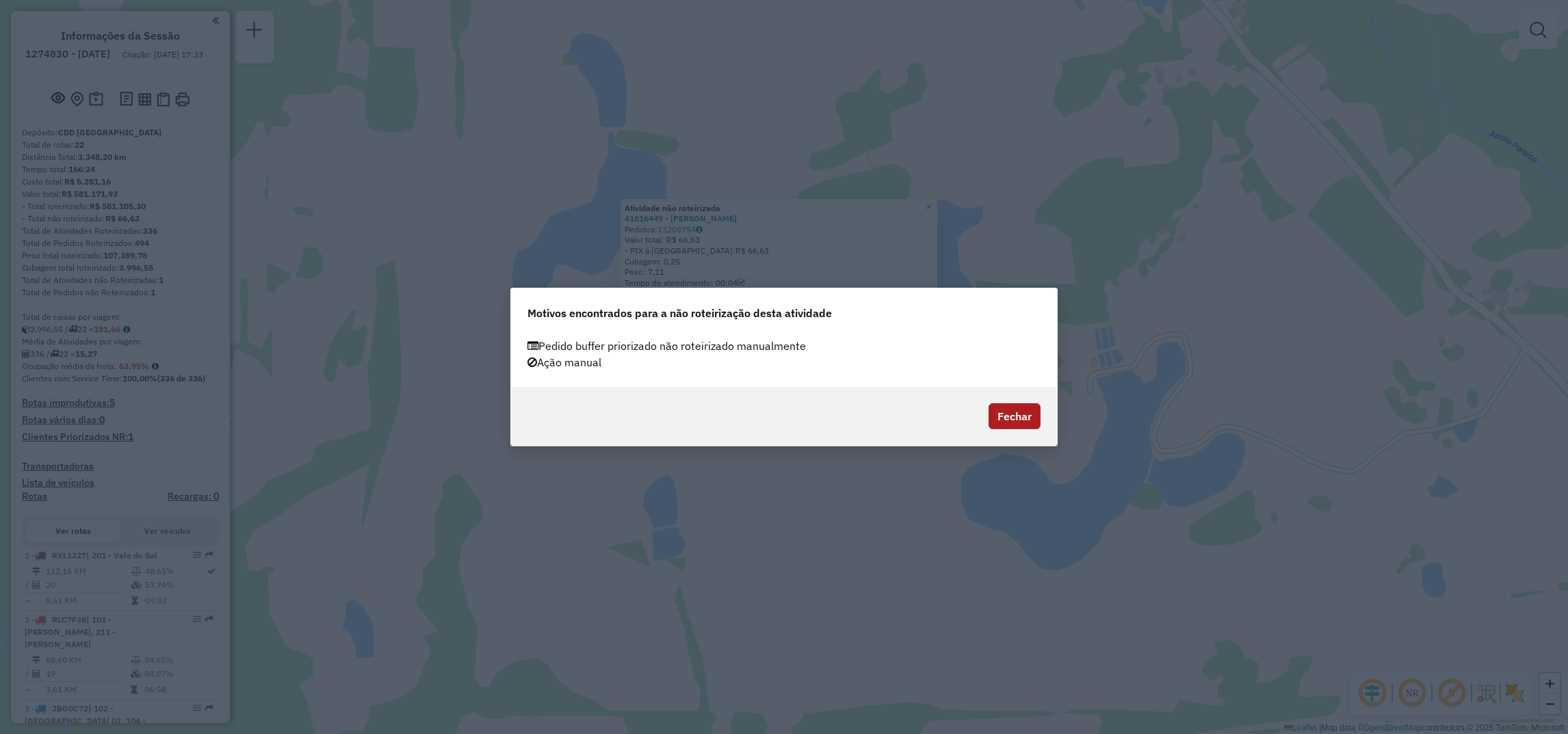
click at [1019, 406] on button "Fechar" at bounding box center [1014, 416] width 52 height 26
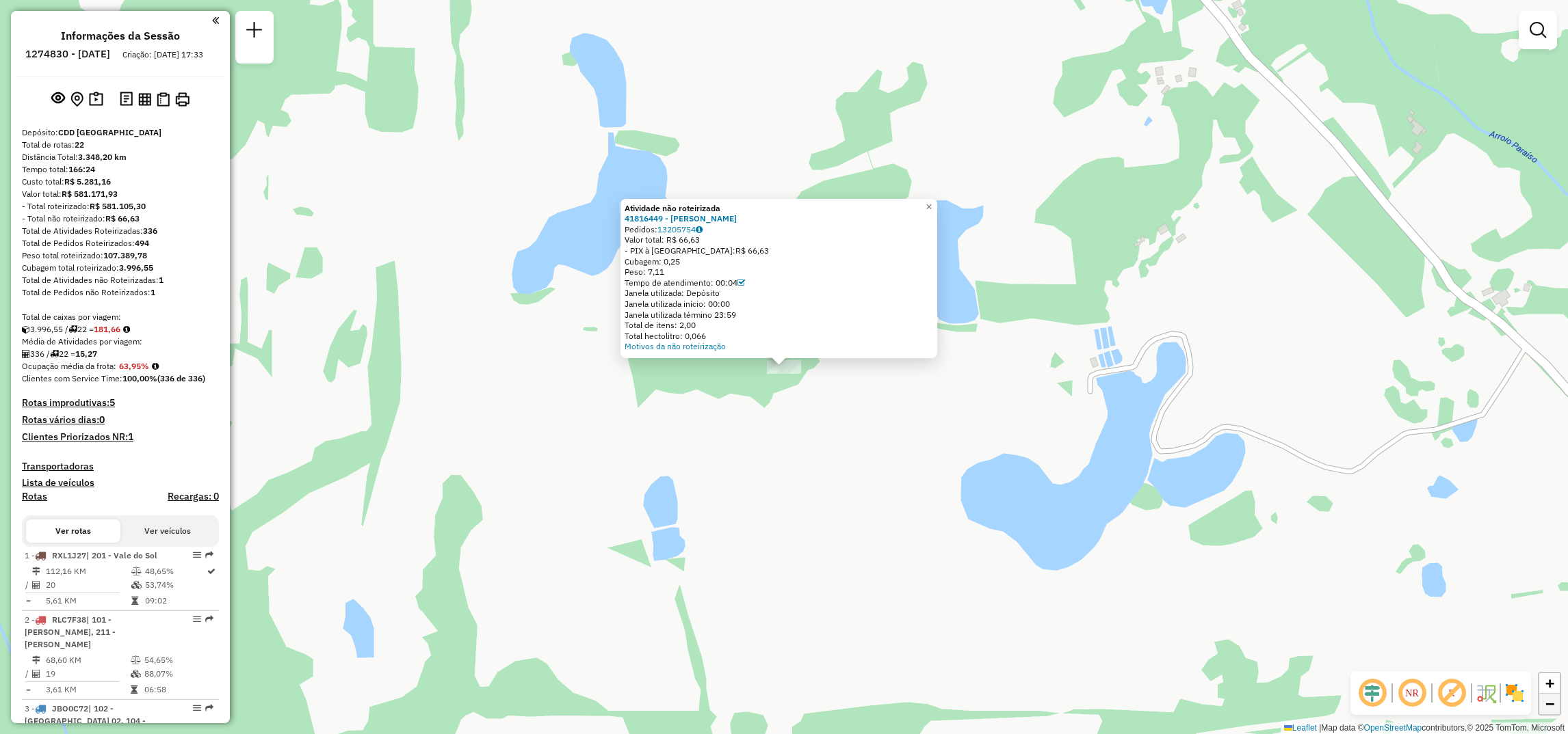
click at [1551, 709] on span "−" at bounding box center [1549, 703] width 9 height 17
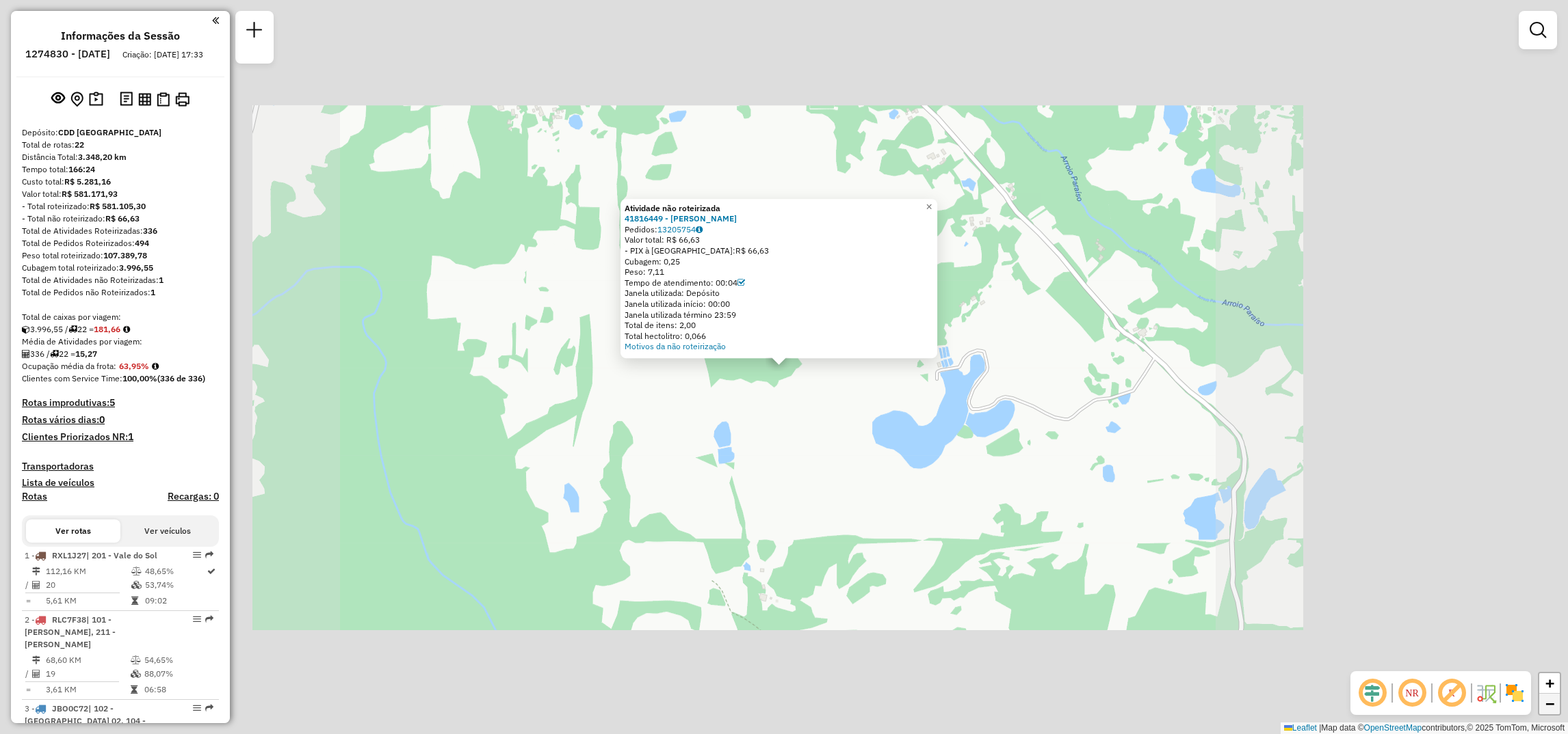
click at [1551, 709] on span "−" at bounding box center [1549, 703] width 9 height 17
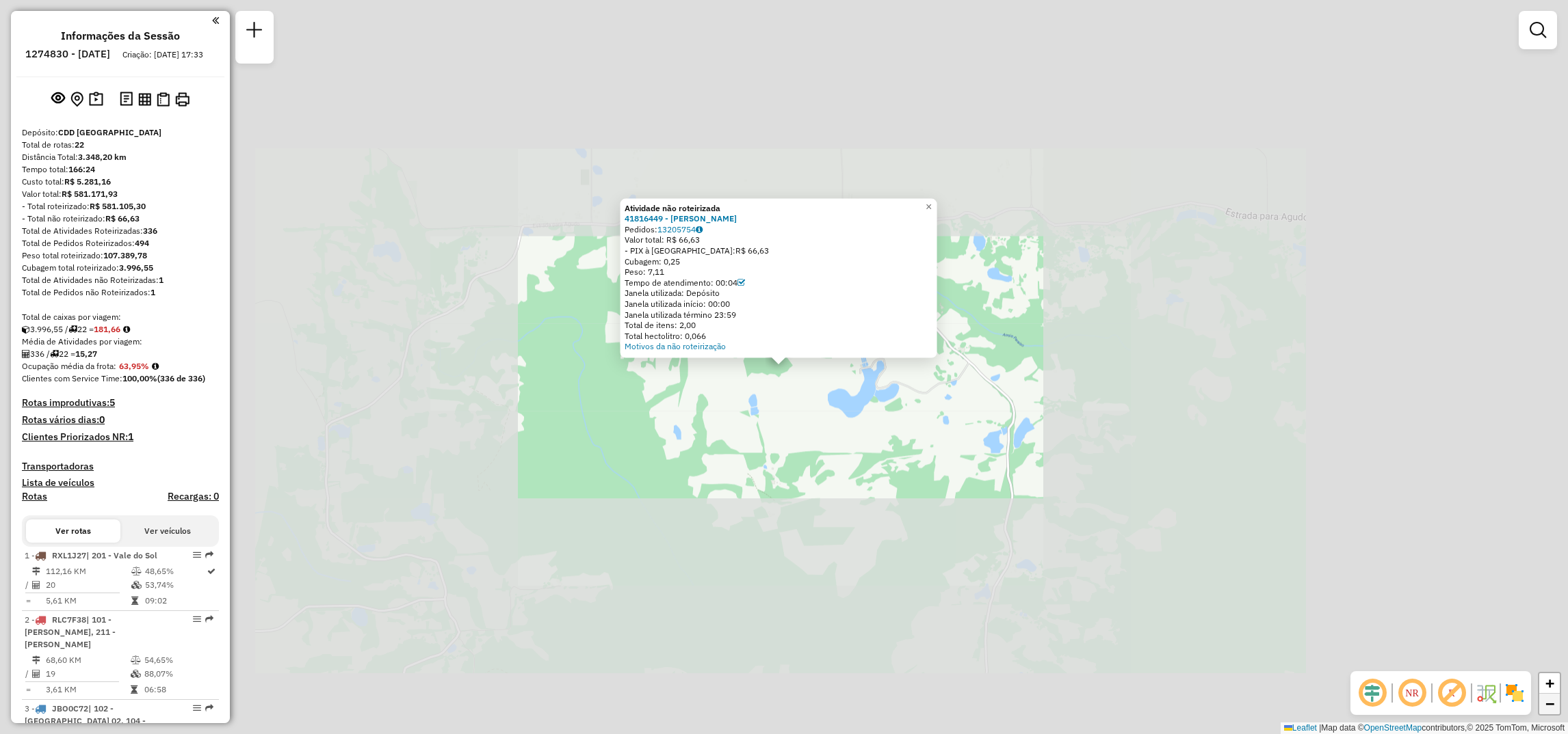
click at [1551, 709] on span "−" at bounding box center [1549, 703] width 9 height 17
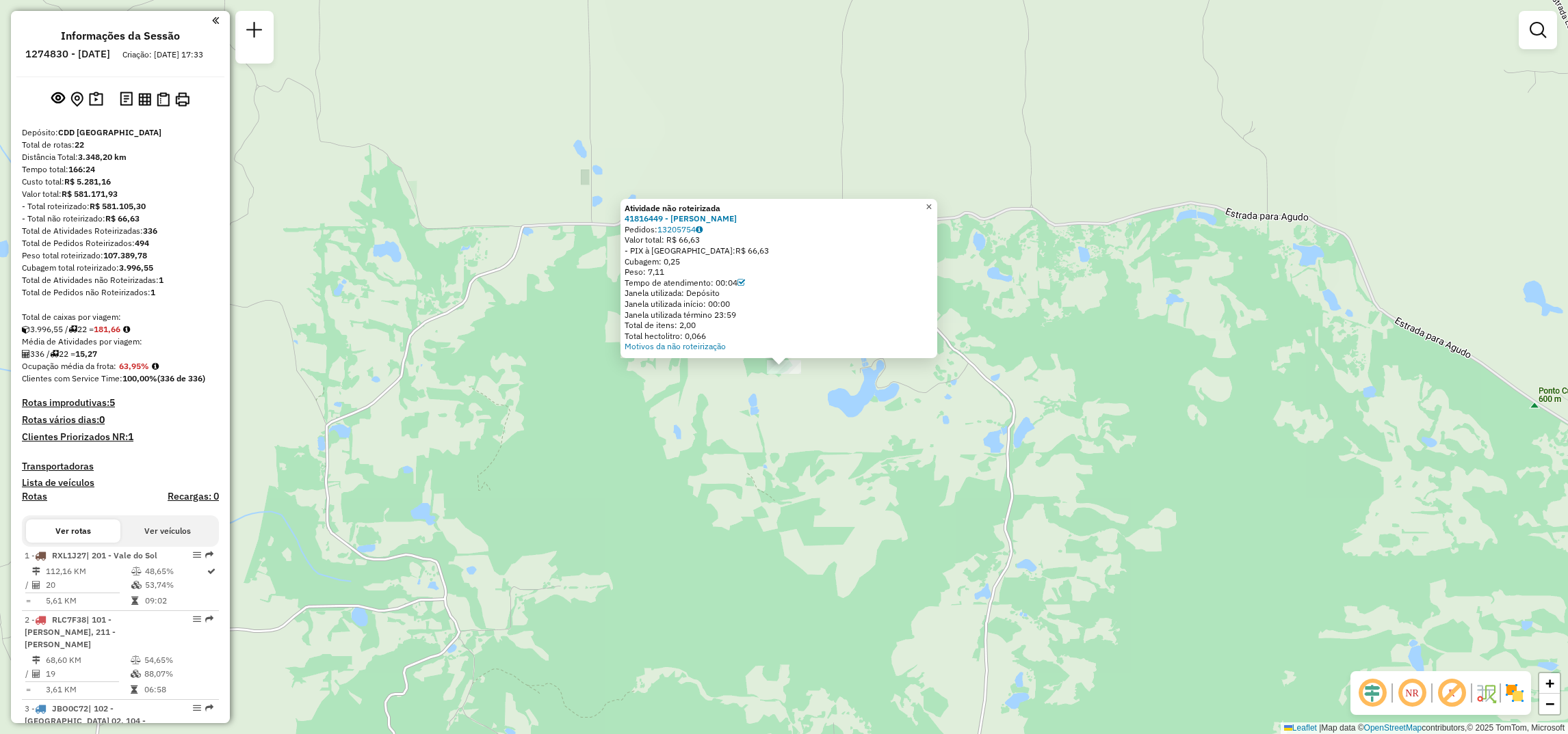
click at [937, 209] on link "×" at bounding box center [929, 207] width 16 height 16
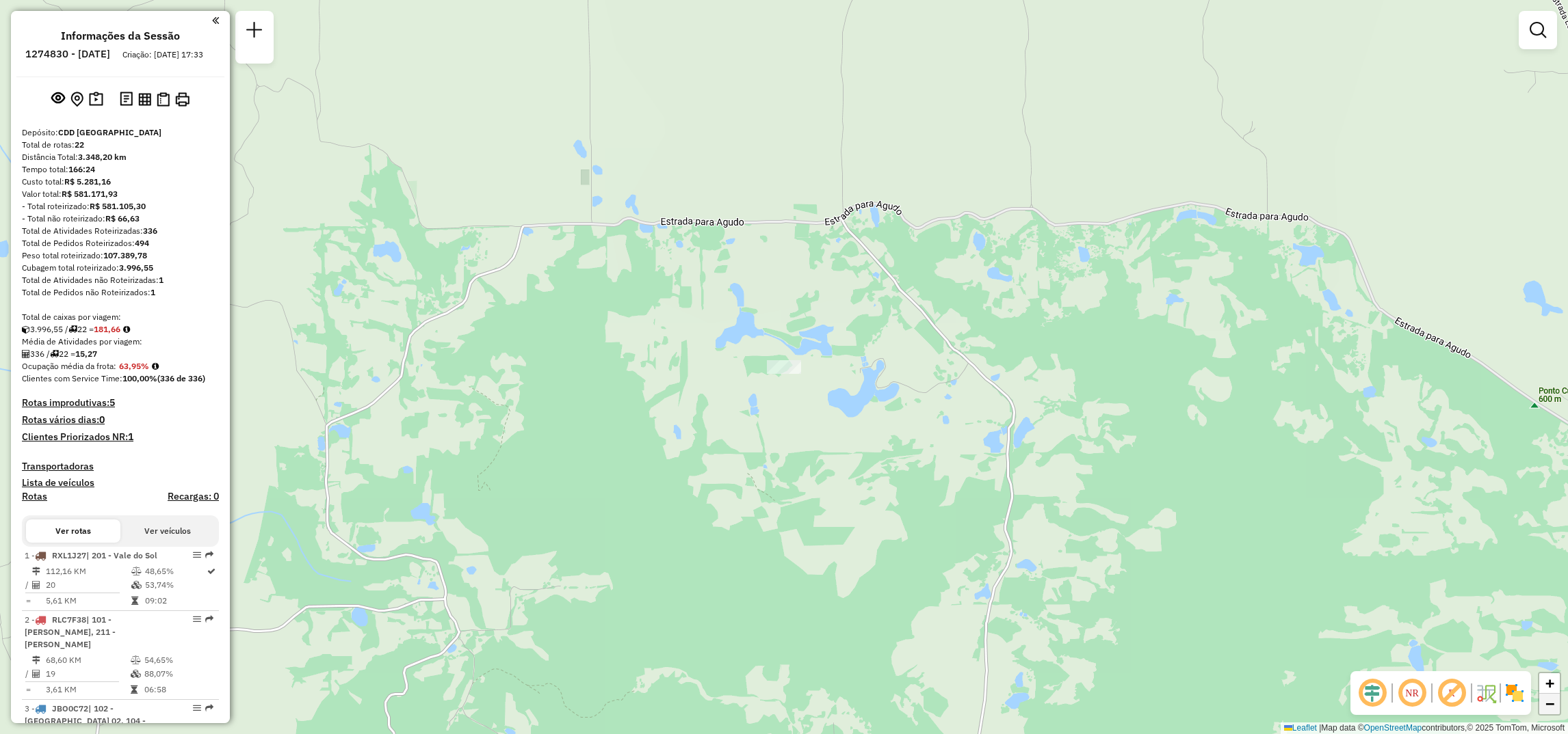
click at [1553, 712] on link "−" at bounding box center [1549, 704] width 20 height 20
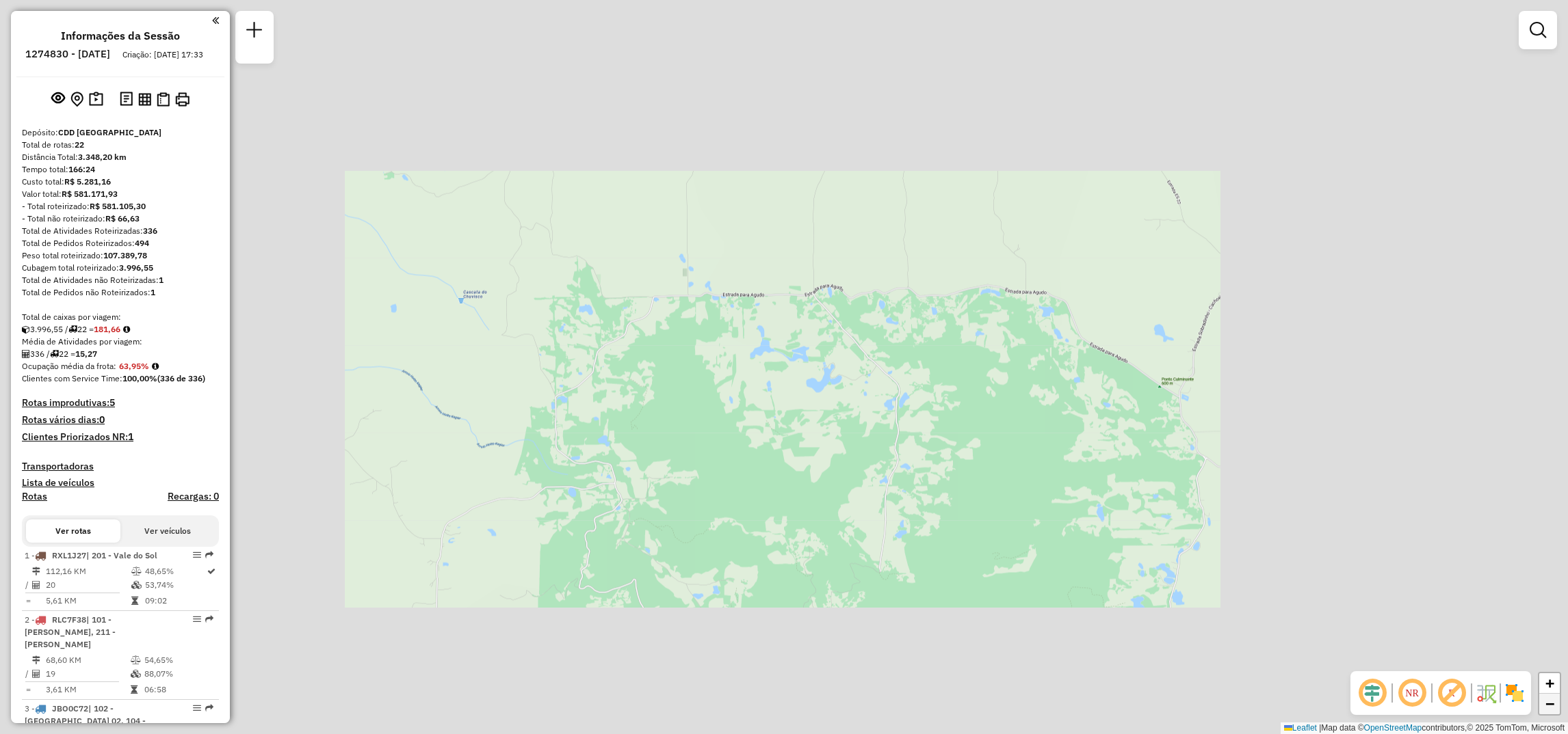
click at [1553, 712] on link "−" at bounding box center [1549, 704] width 20 height 20
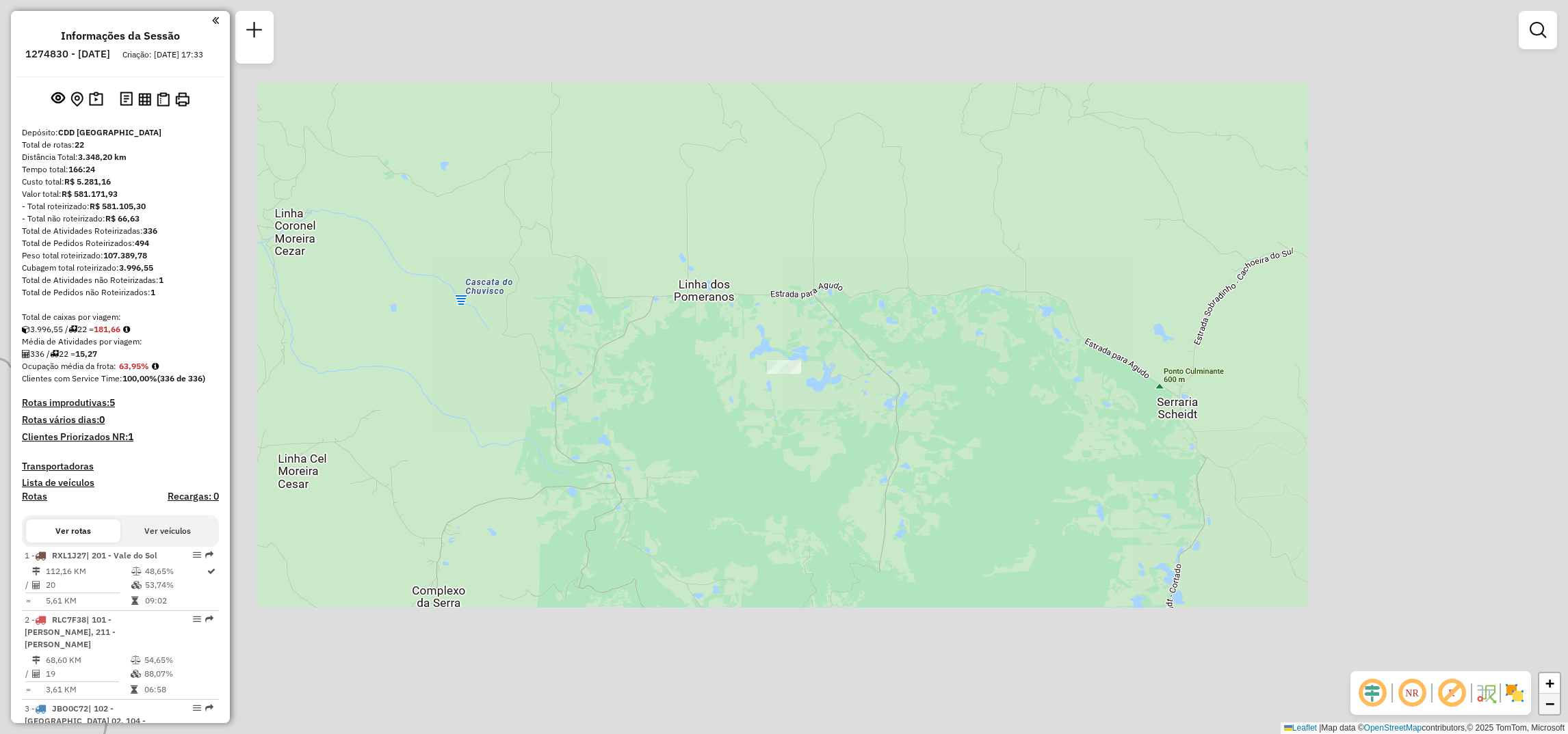
click at [1553, 712] on link "−" at bounding box center [1549, 704] width 20 height 20
